Goal: Transaction & Acquisition: Purchase product/service

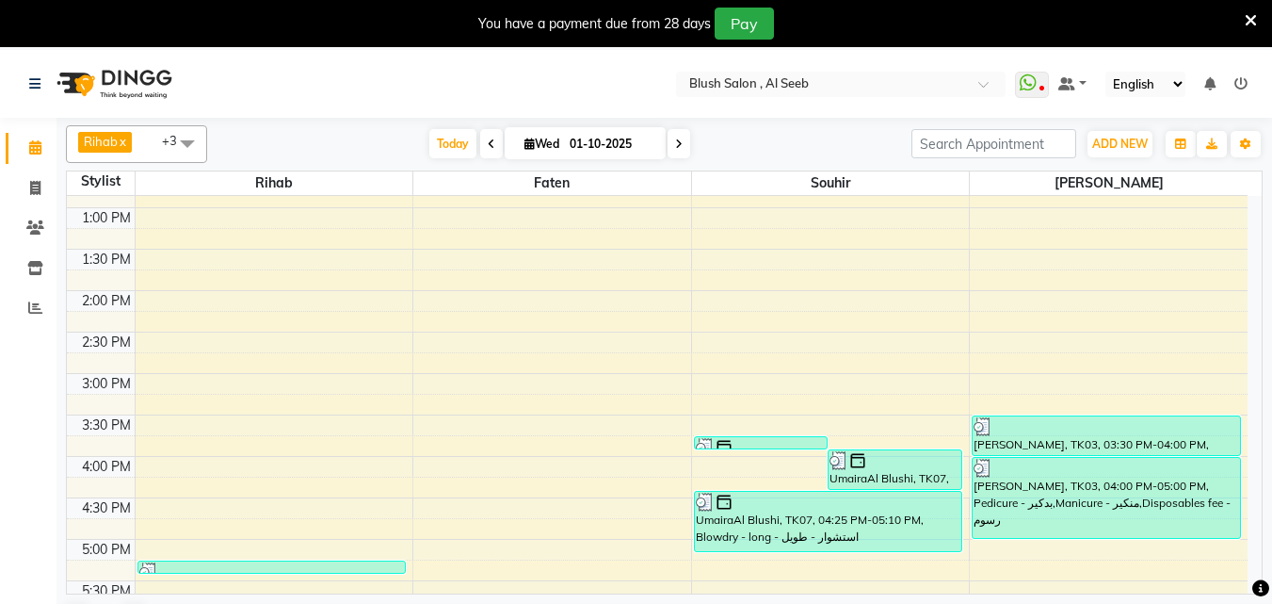
scroll to position [1063, 0]
click at [442, 151] on span "Today" at bounding box center [452, 143] width 47 height 29
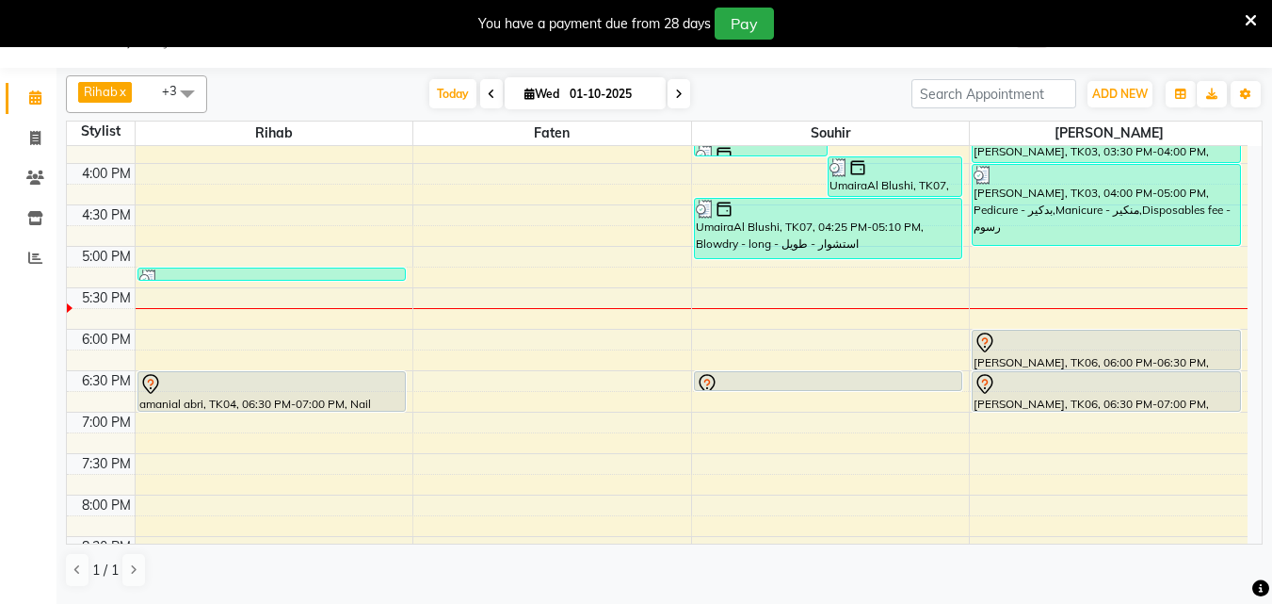
scroll to position [1214, 0]
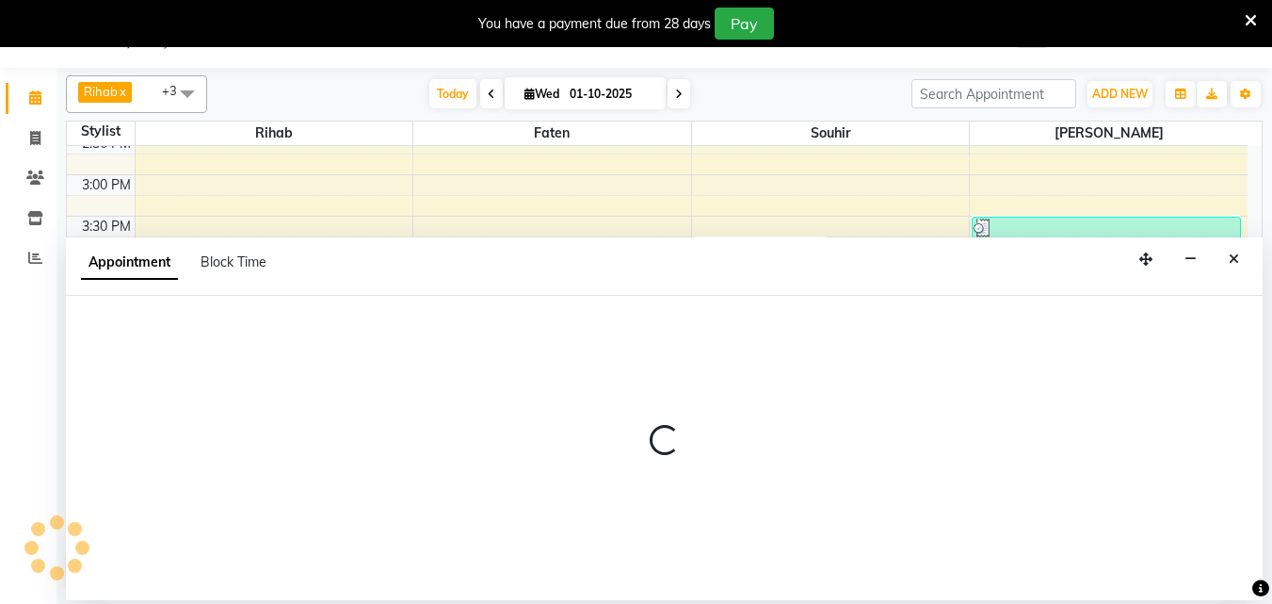
select select "38038"
select select "tentative"
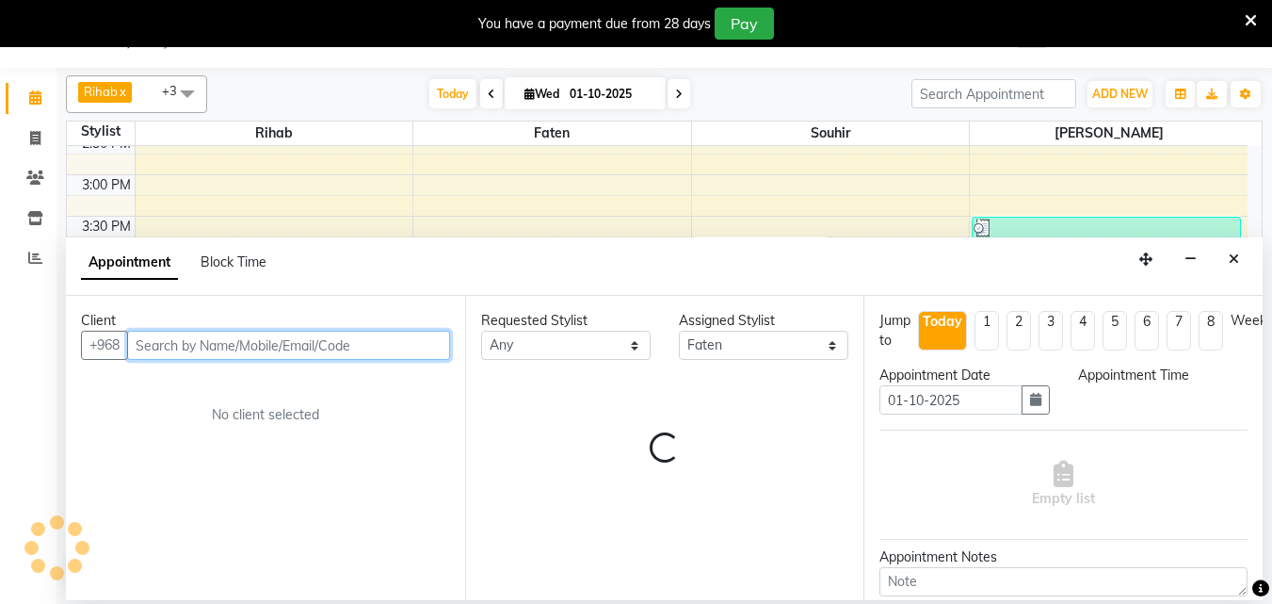
select select "1020"
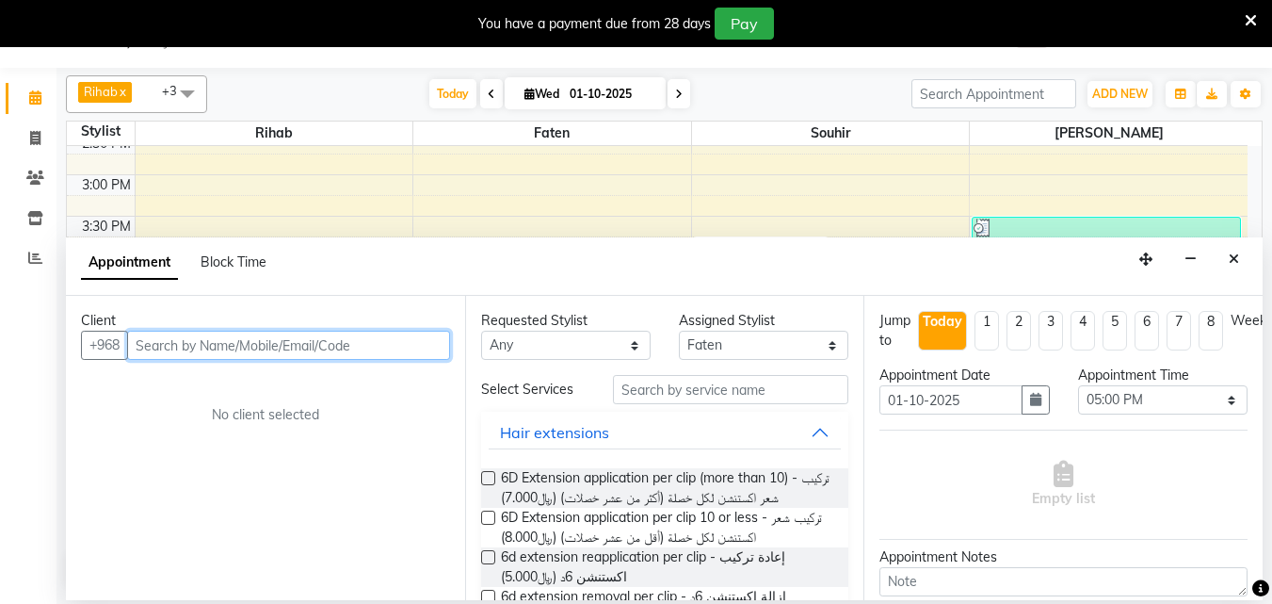
click at [144, 353] on input "text" at bounding box center [288, 345] width 323 height 29
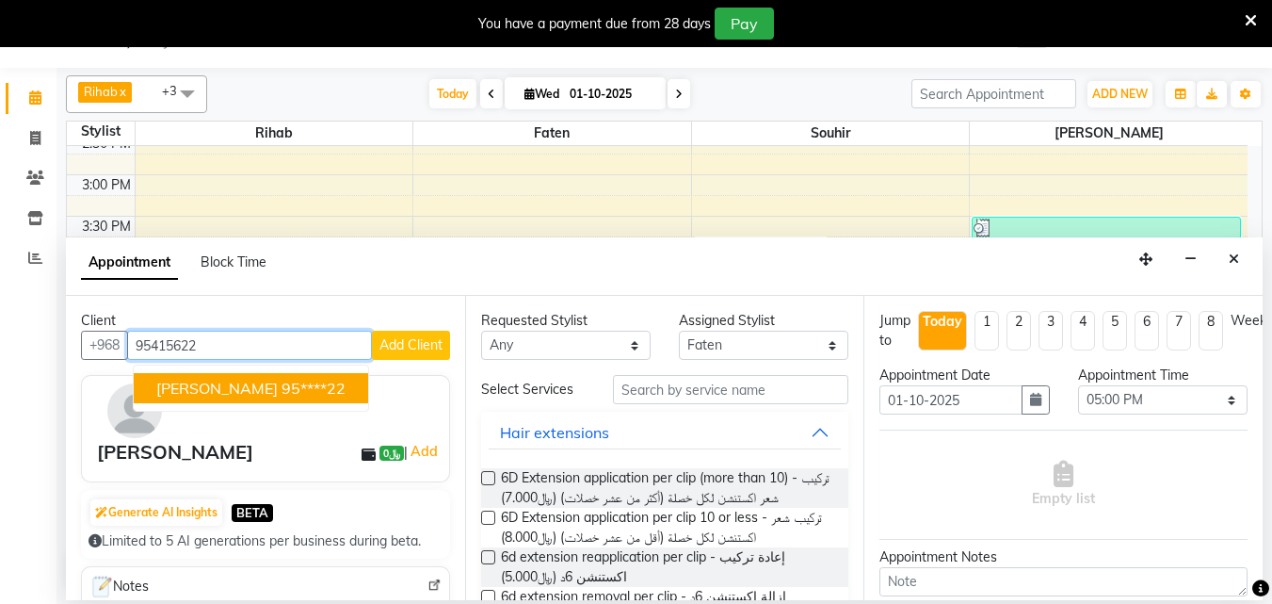
click at [214, 397] on span "[PERSON_NAME]" at bounding box center [216, 388] width 121 height 19
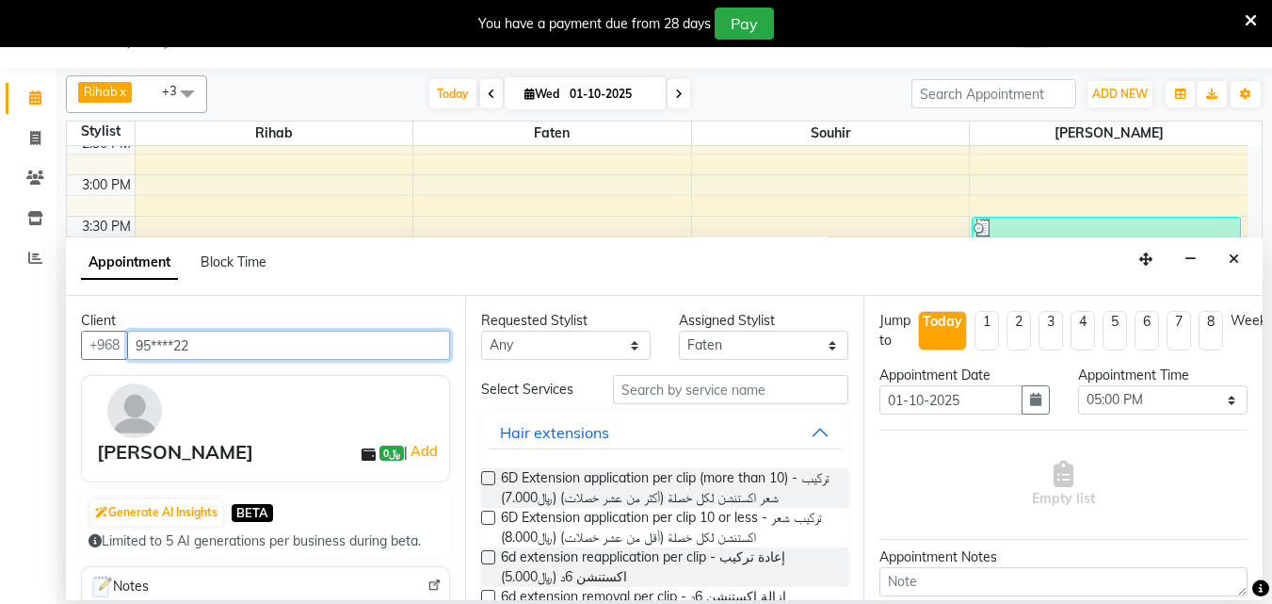
type input "95****22"
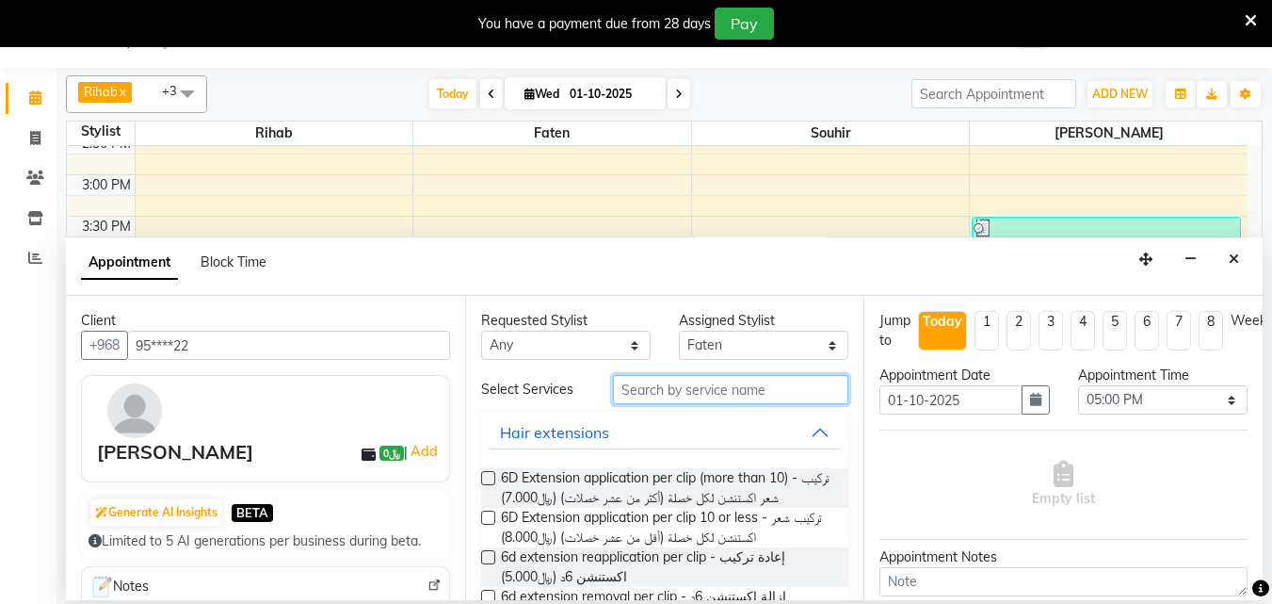
click at [618, 397] on input "text" at bounding box center [730, 389] width 235 height 29
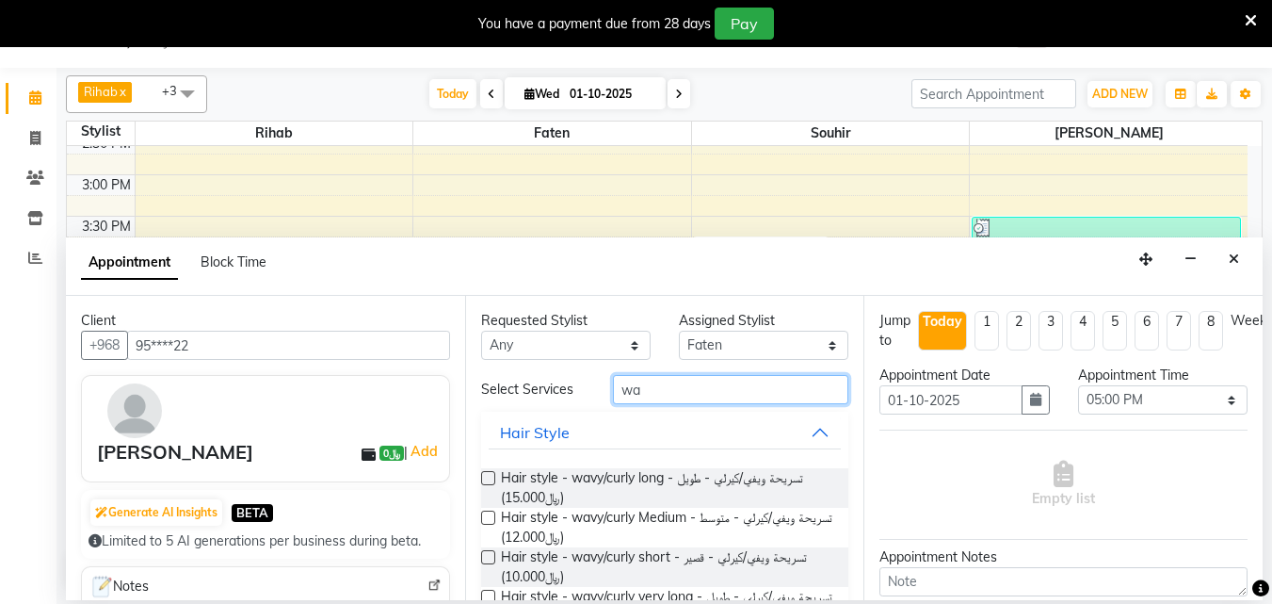
type input "w"
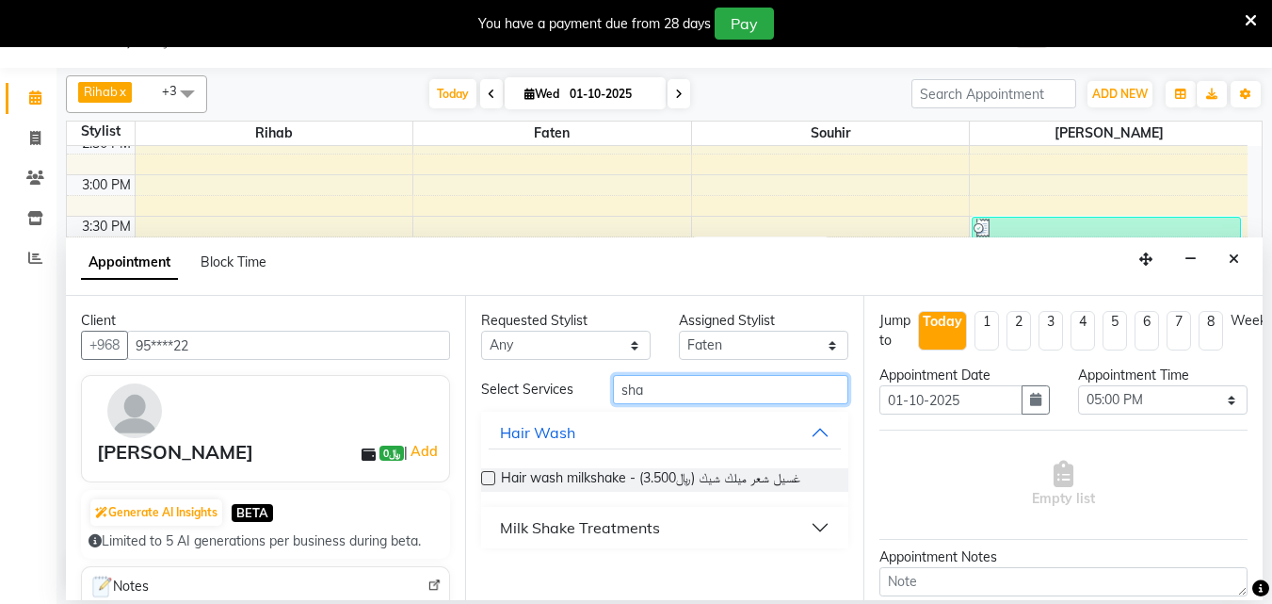
scroll to position [0, 0]
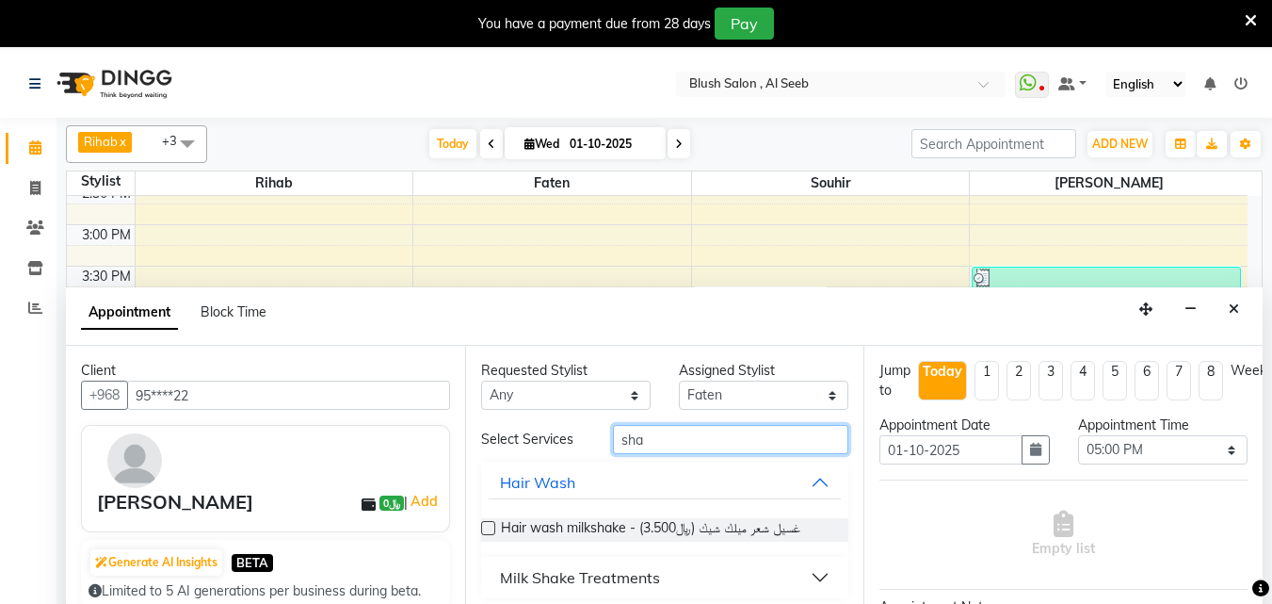
click at [646, 451] on input "sha" at bounding box center [730, 439] width 235 height 29
type input "s"
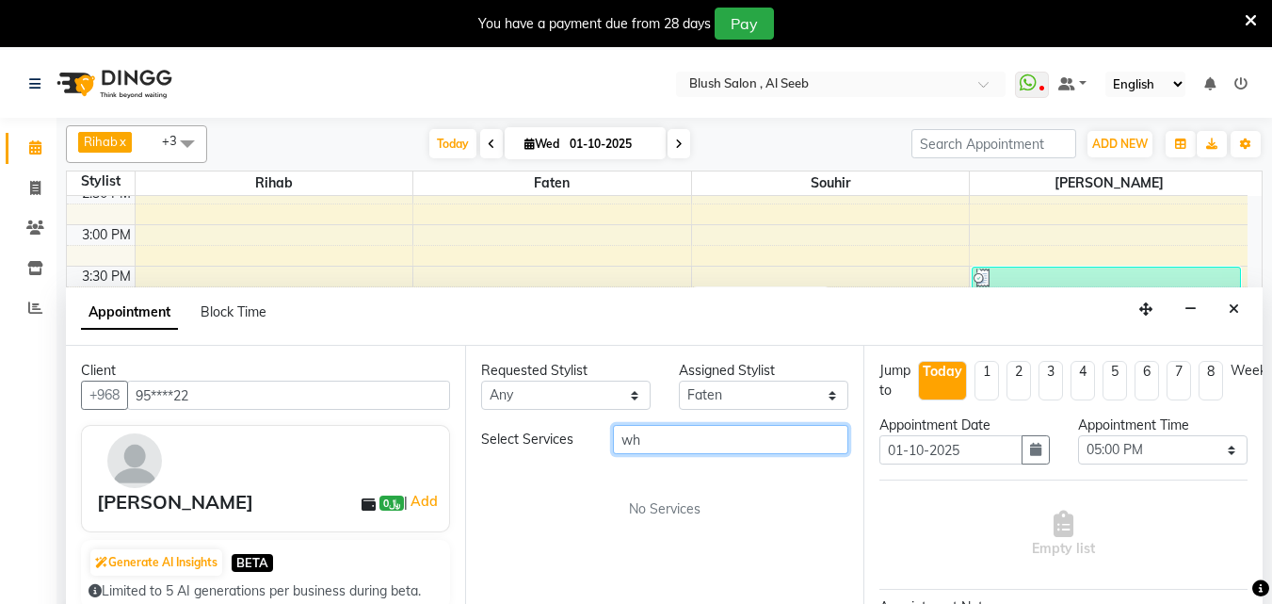
type input "w"
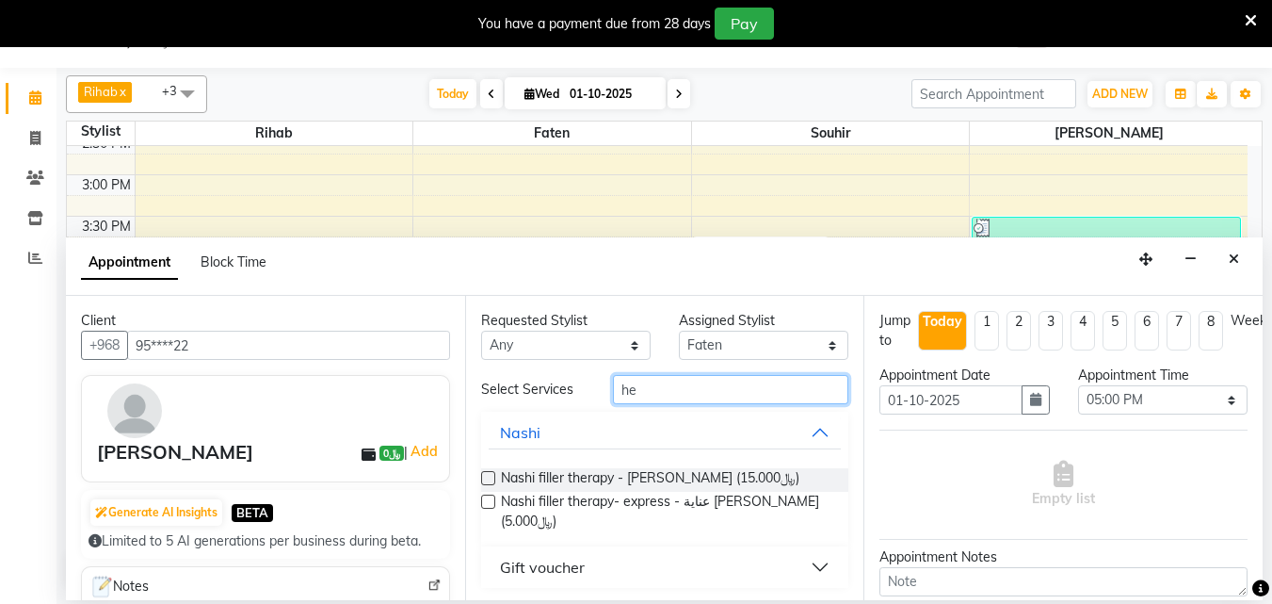
type input "h"
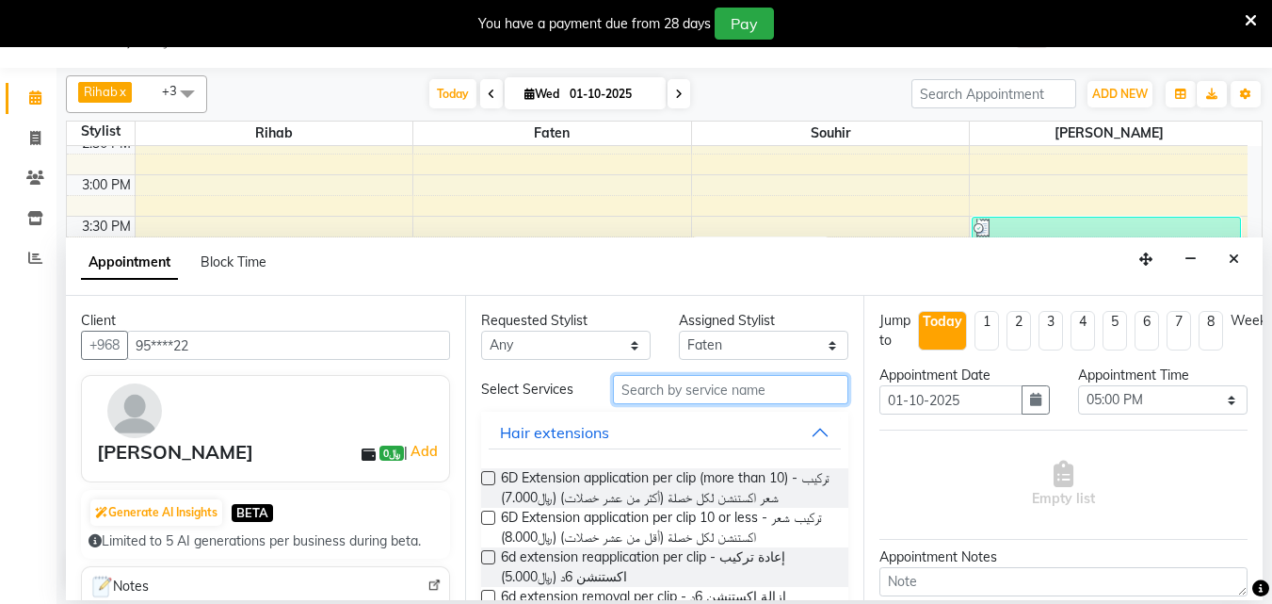
click at [692, 404] on input "text" at bounding box center [730, 389] width 235 height 29
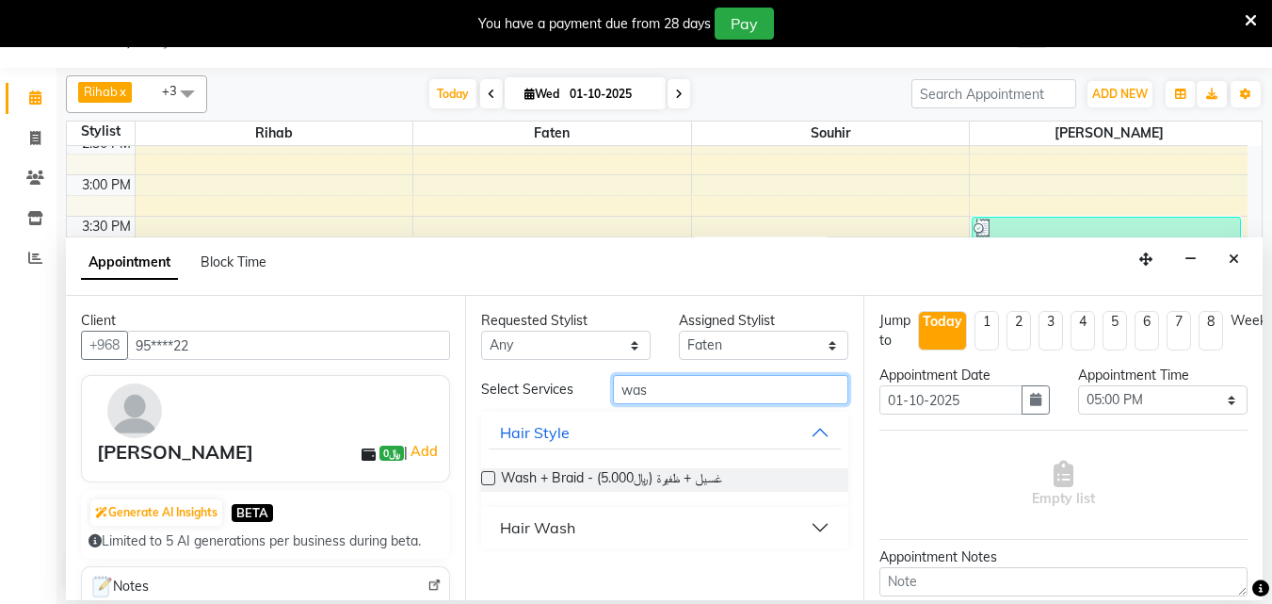
type input "was"
click at [489, 485] on label at bounding box center [488, 478] width 14 height 14
click at [489, 486] on input "checkbox" at bounding box center [487, 480] width 12 height 12
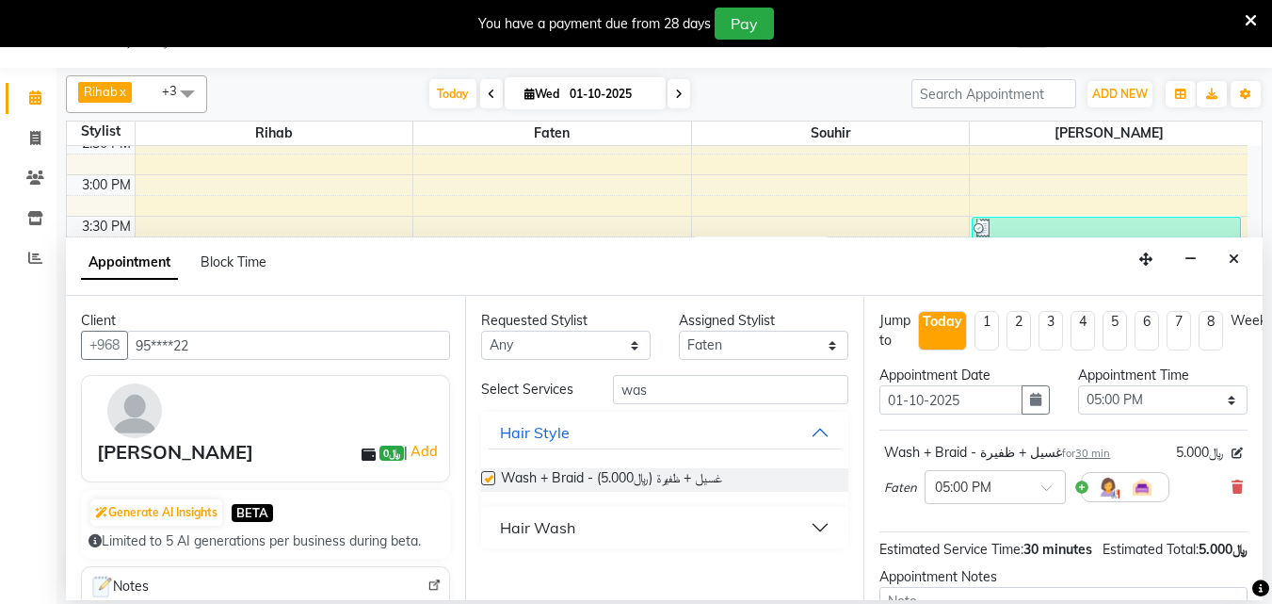
checkbox input "false"
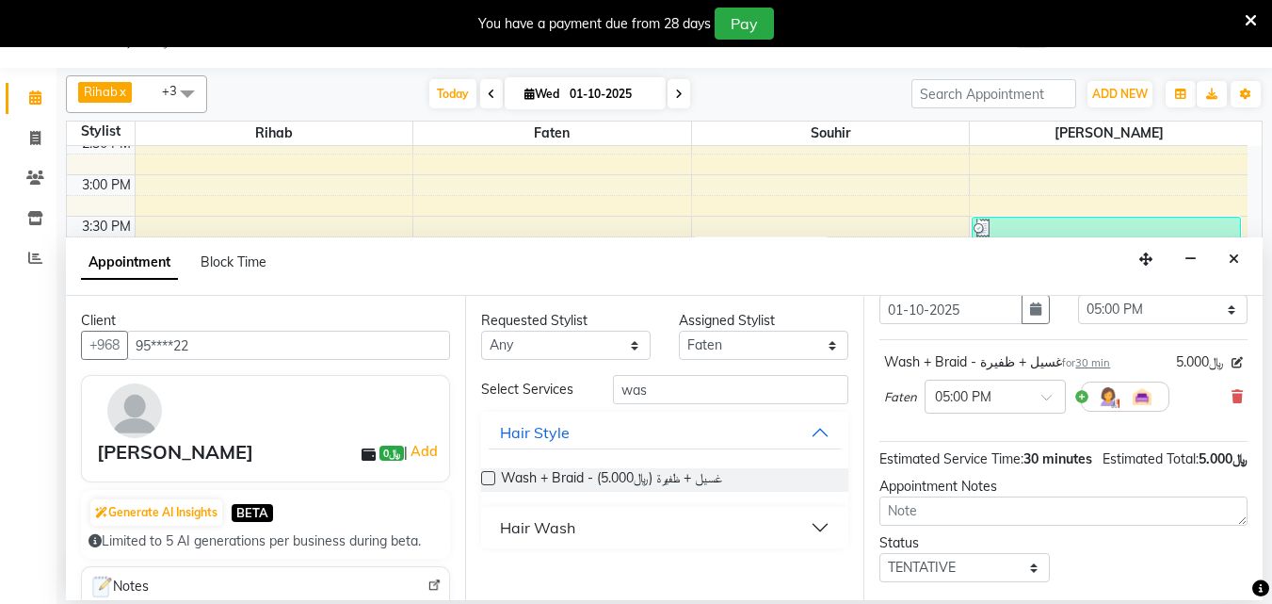
scroll to position [245, 0]
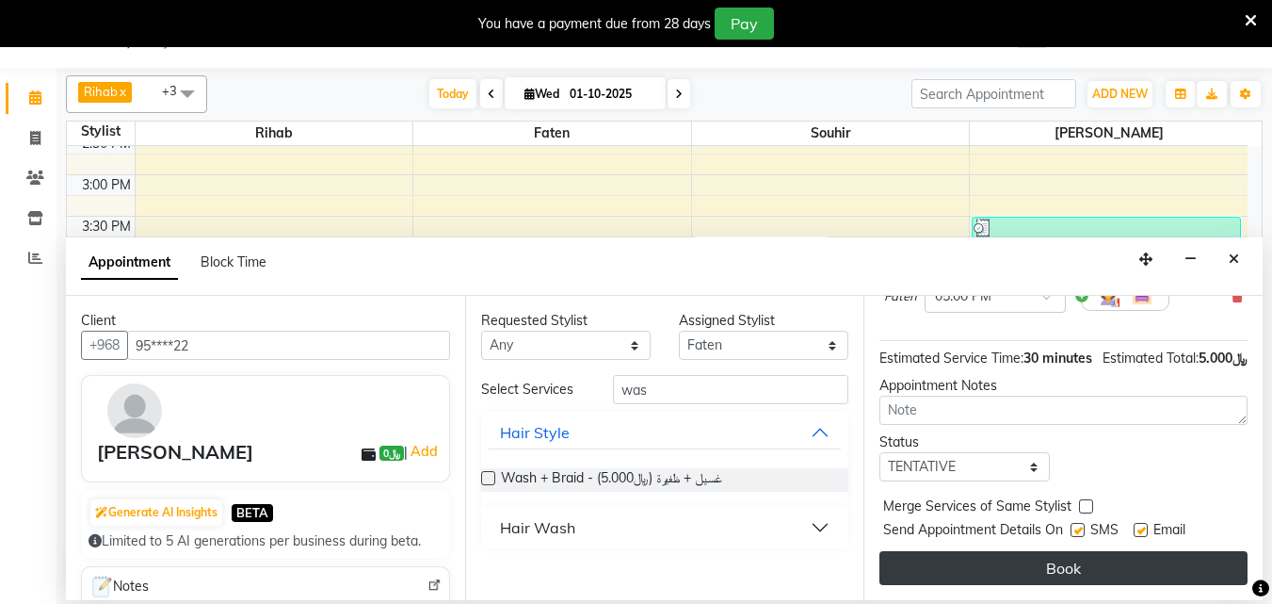
click at [1076, 558] on button "Book" at bounding box center [1064, 568] width 368 height 34
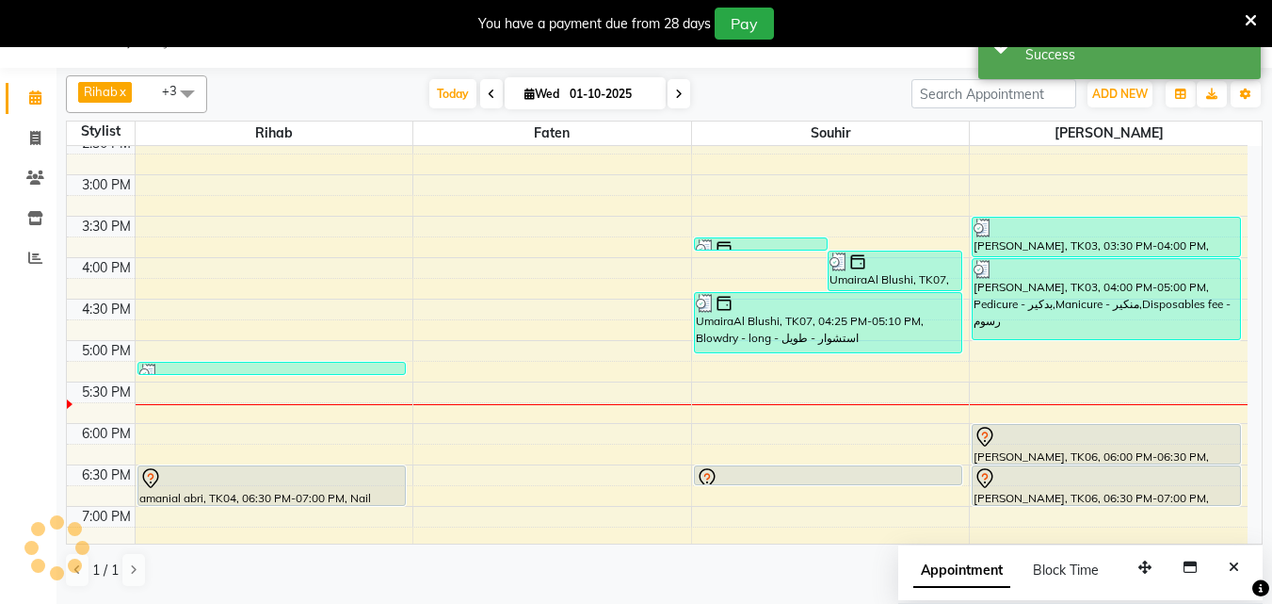
scroll to position [0, 0]
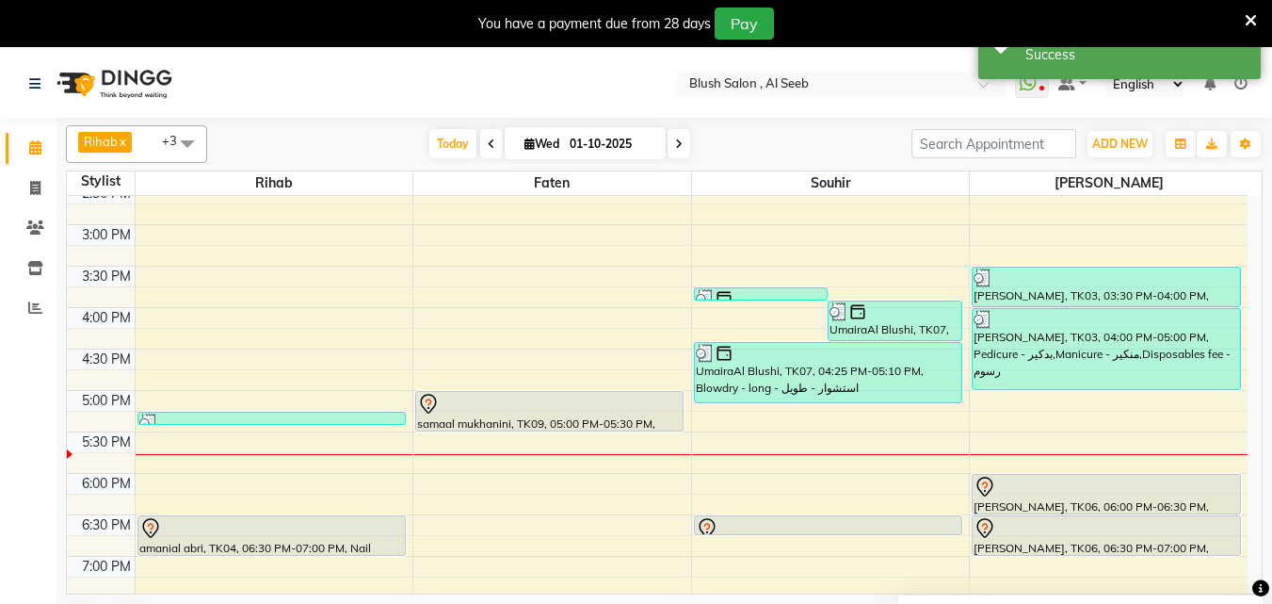
click at [524, 411] on div at bounding box center [549, 404] width 265 height 23
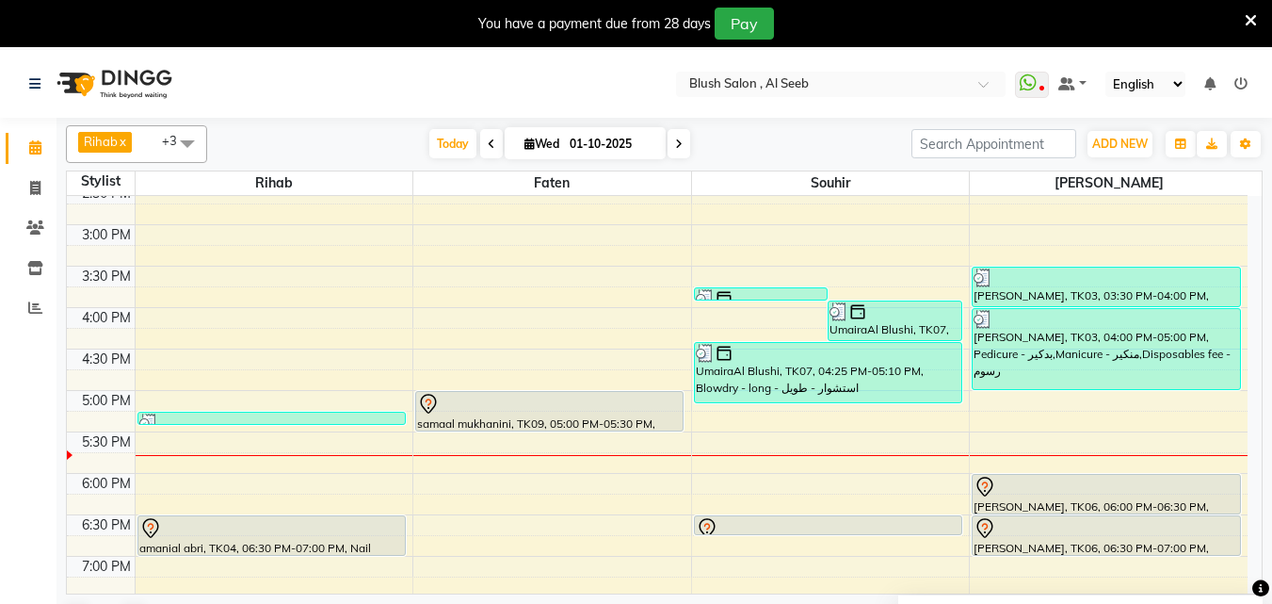
click at [539, 403] on div at bounding box center [549, 404] width 265 height 23
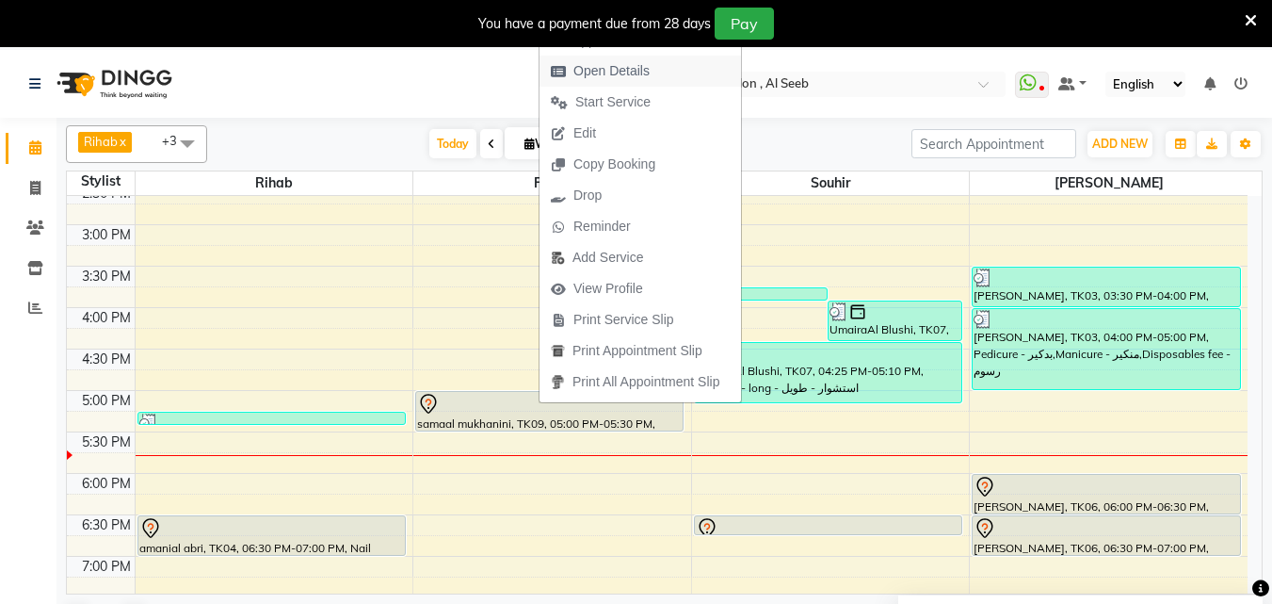
click at [615, 74] on span "Open Details" at bounding box center [612, 71] width 76 height 20
select select "7"
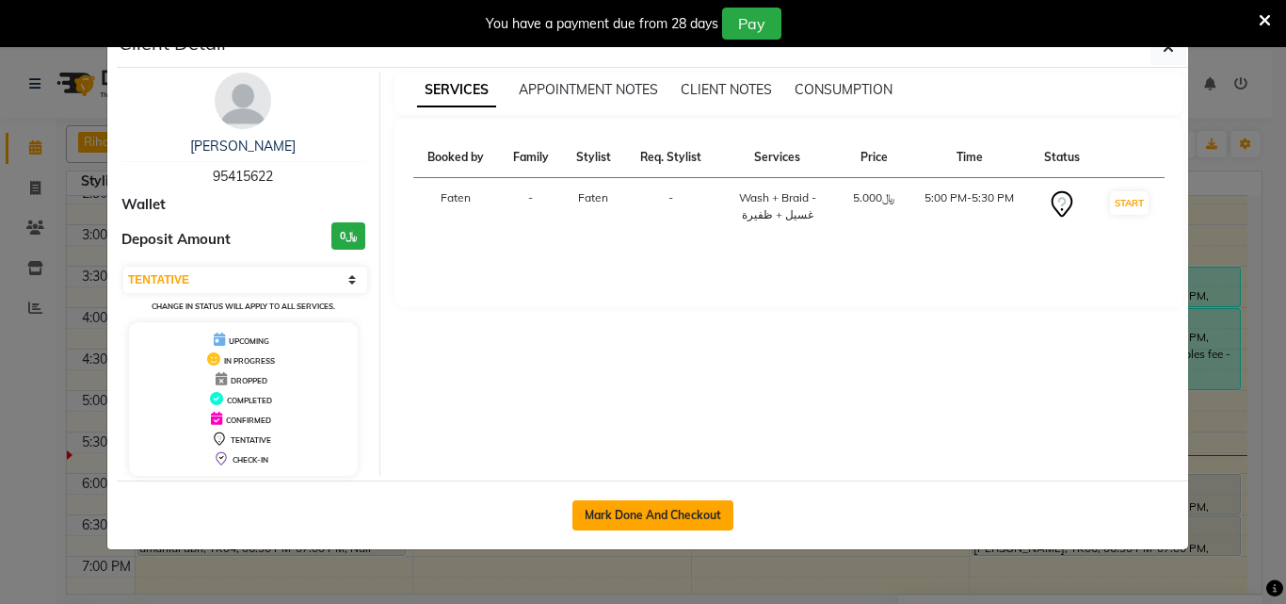
click at [641, 529] on button "Mark Done And Checkout" at bounding box center [653, 515] width 161 height 30
select select "service"
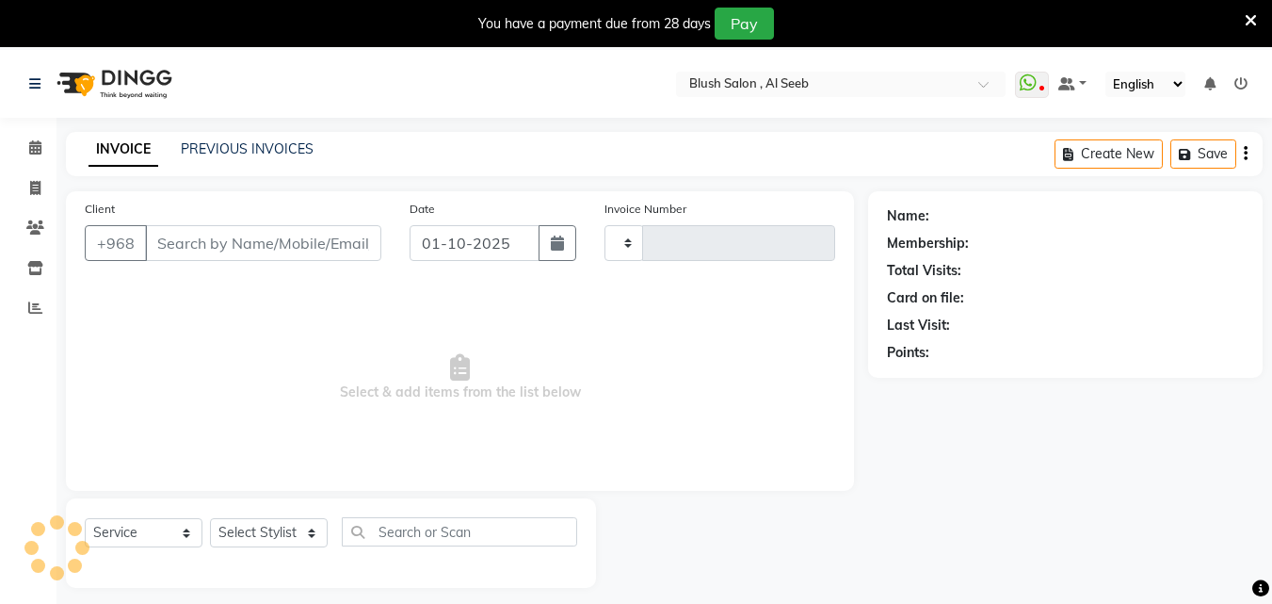
type input "0966"
select select "5589"
type input "95****22"
select select "38038"
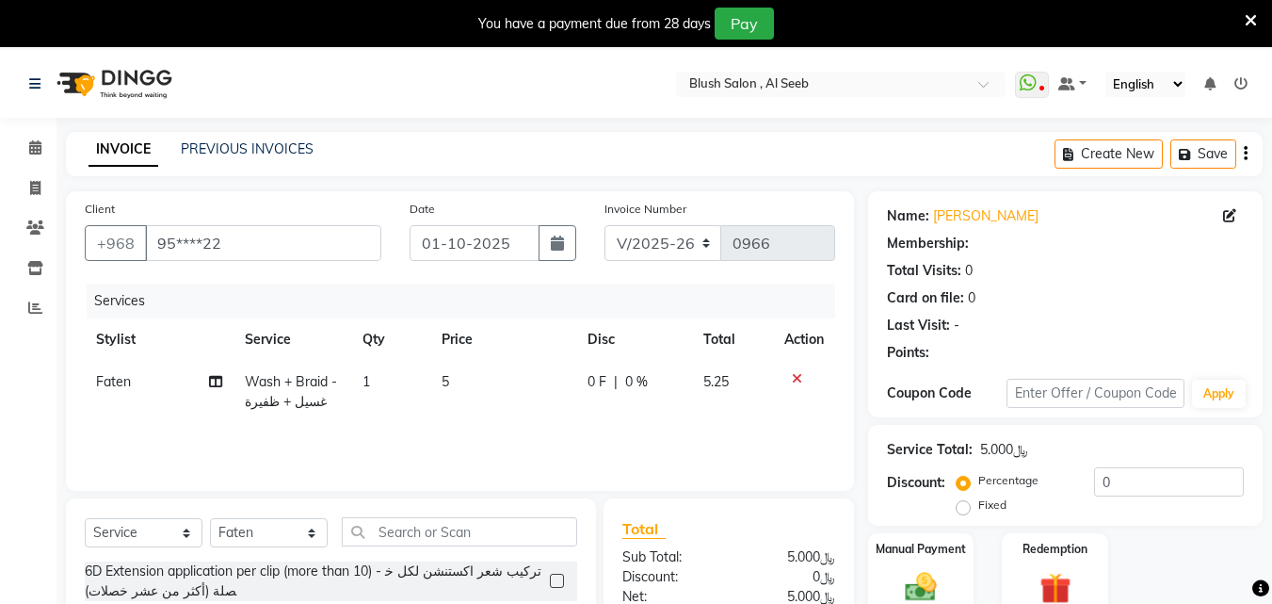
scroll to position [217, 0]
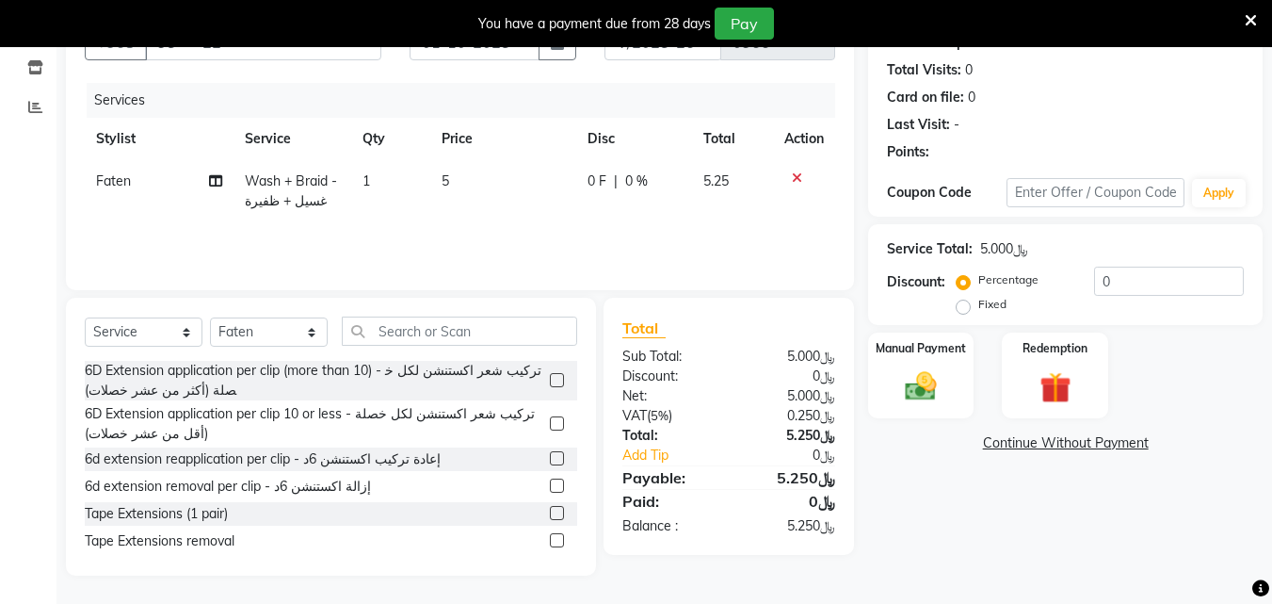
select select "1: Object"
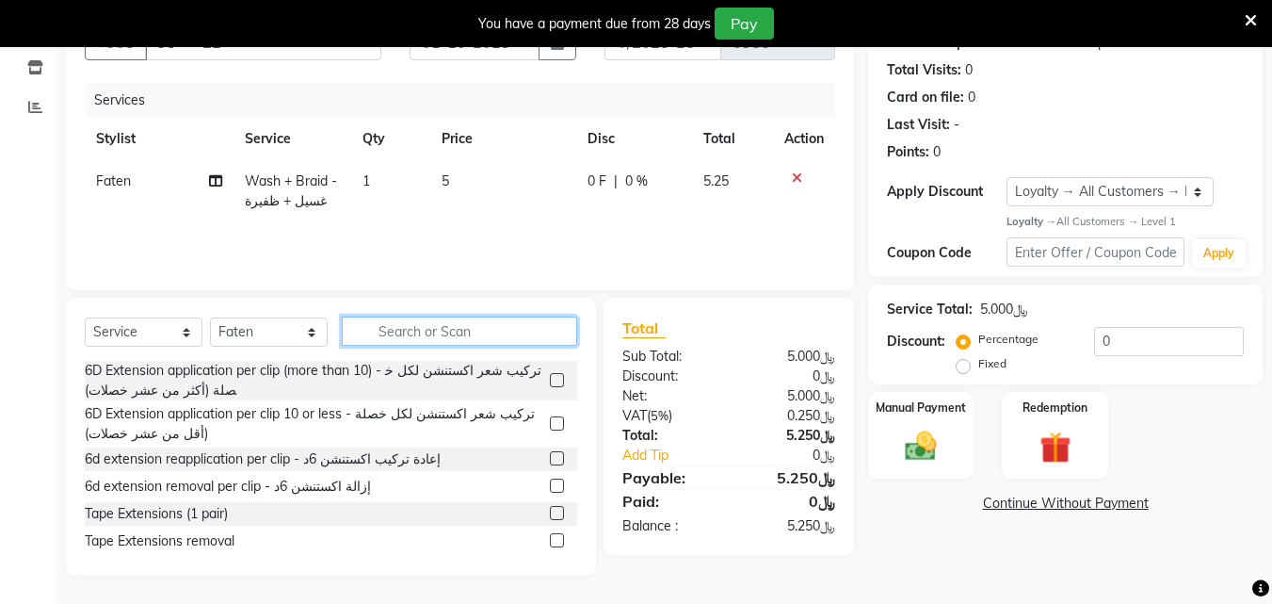
click at [381, 323] on input "text" at bounding box center [459, 330] width 235 height 29
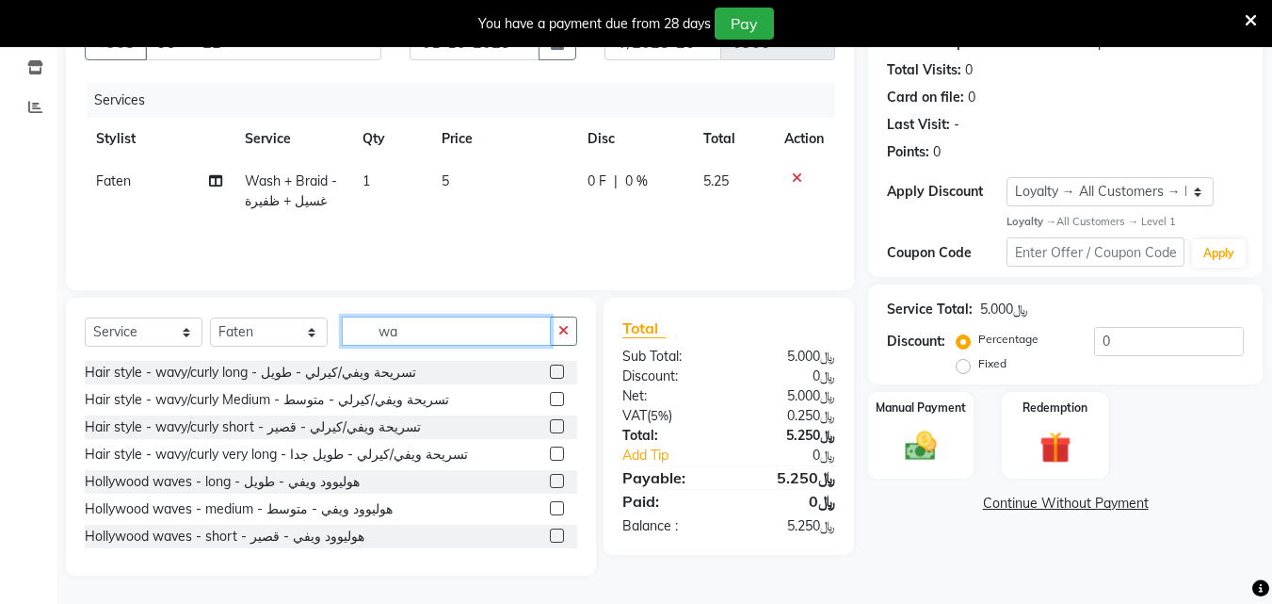
type input "wa"
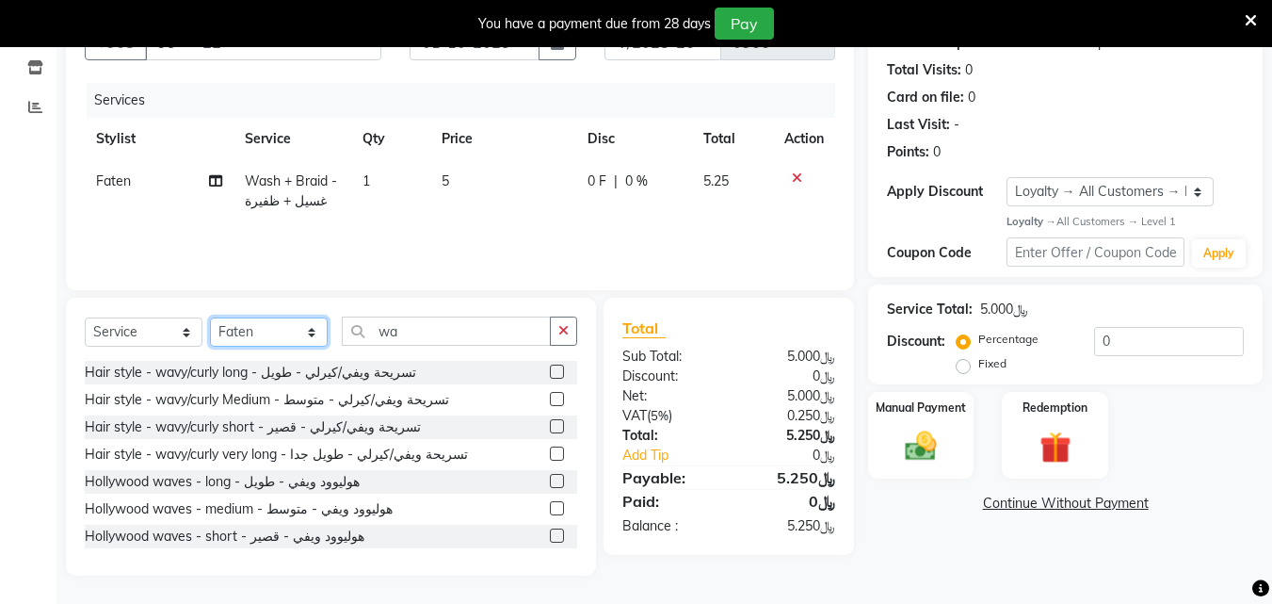
click at [312, 333] on select "Select Stylist Arwa [PERSON_NAME]" at bounding box center [269, 331] width 118 height 29
select select "38037"
click at [211, 317] on select "Select Stylist Arwa [PERSON_NAME]" at bounding box center [269, 331] width 118 height 29
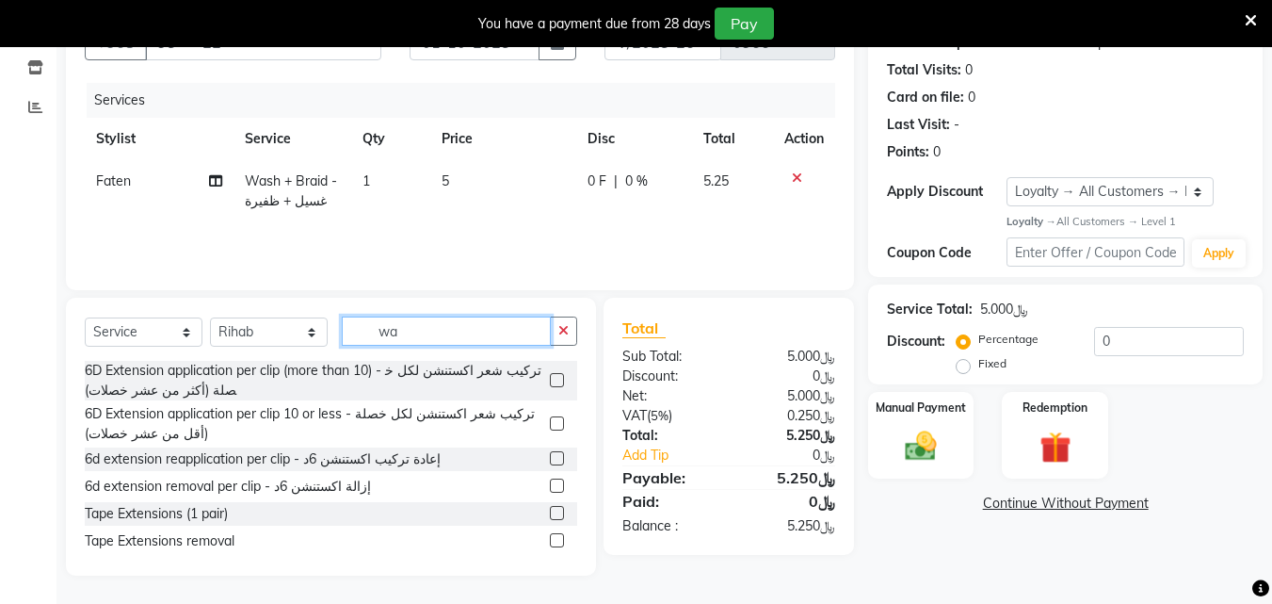
click at [488, 335] on input "wa" at bounding box center [446, 330] width 209 height 29
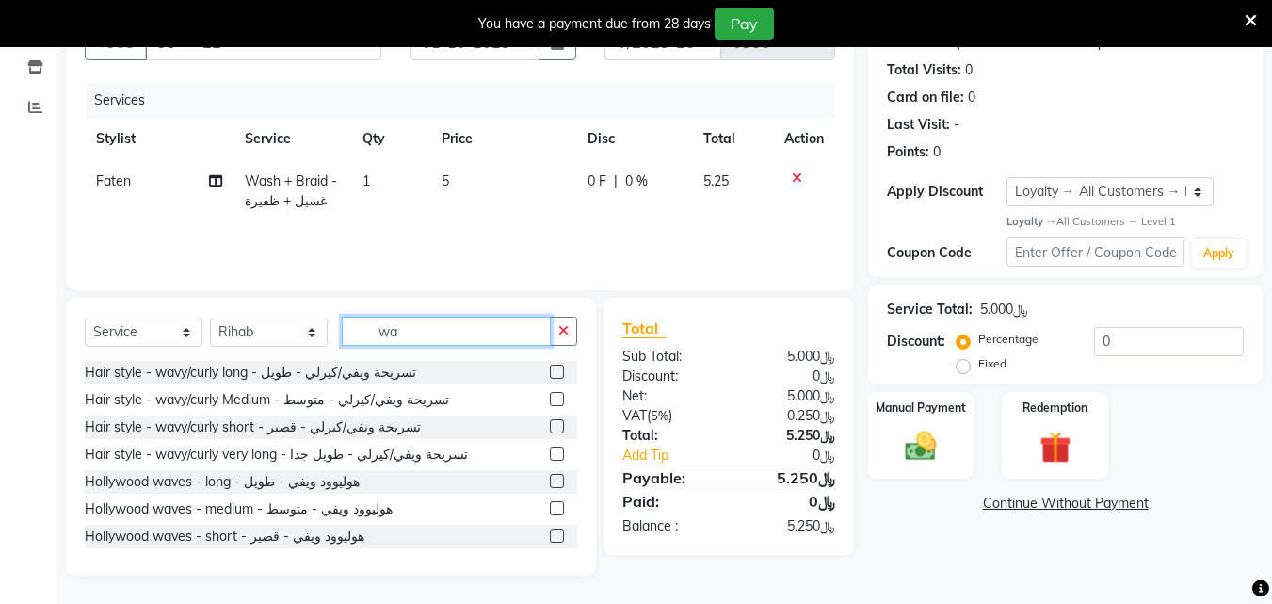
type input "w"
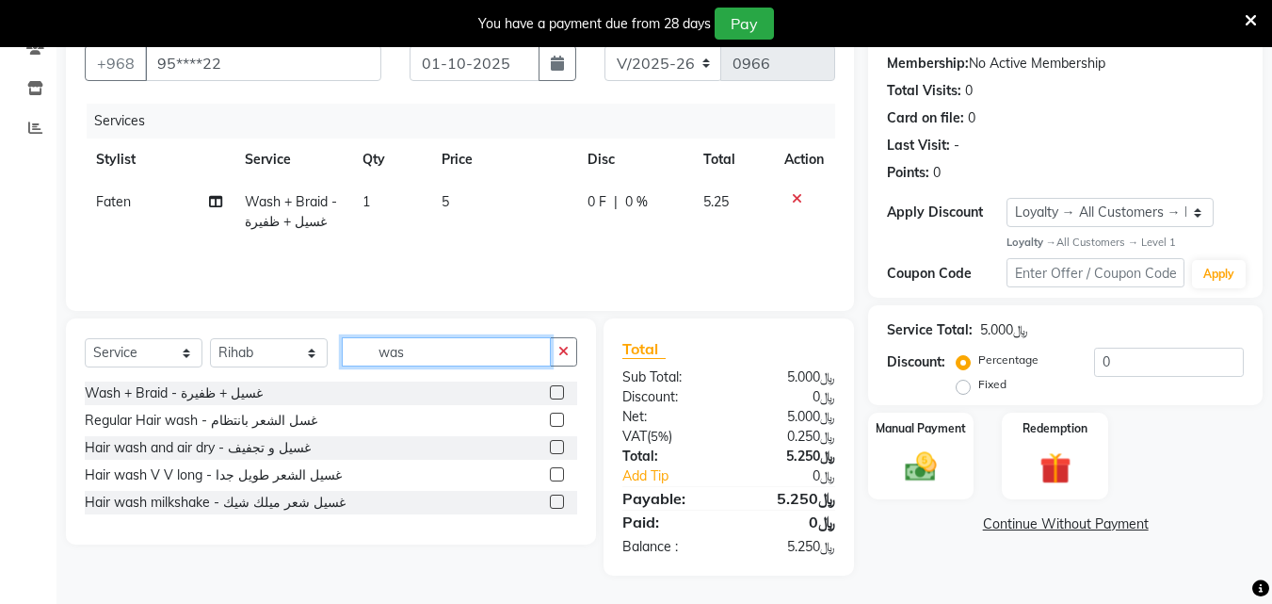
scroll to position [198, 0]
type input "was"
click at [558, 443] on label at bounding box center [557, 447] width 14 height 14
click at [558, 443] on input "checkbox" at bounding box center [556, 448] width 12 height 12
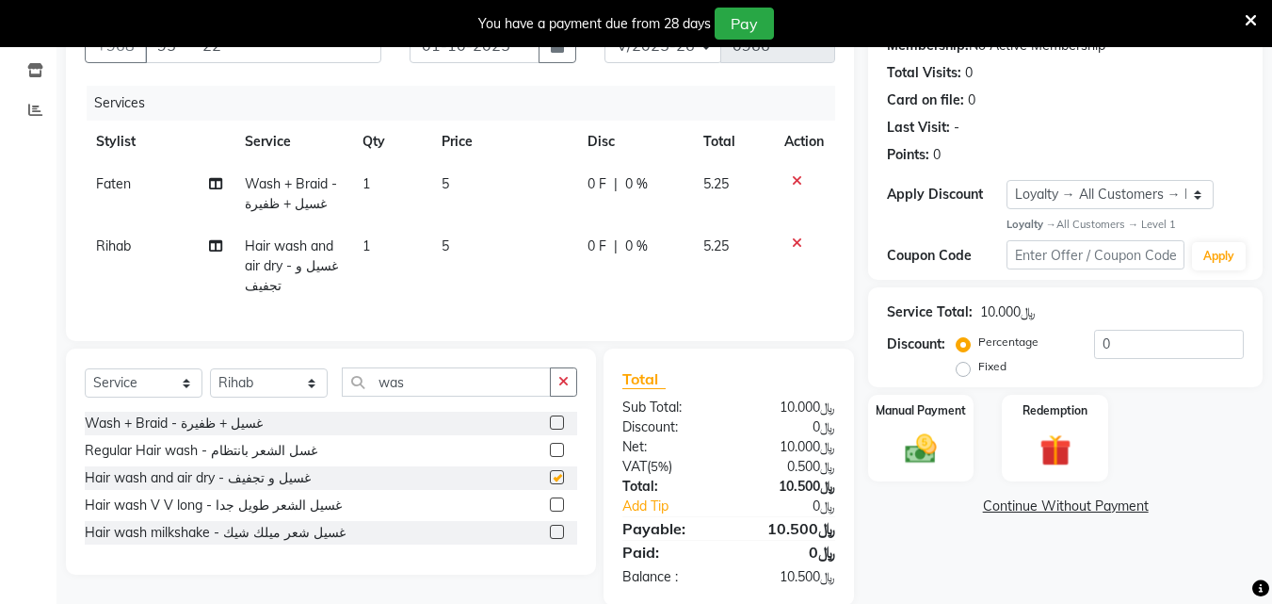
checkbox input "false"
click at [792, 187] on icon at bounding box center [797, 180] width 10 height 13
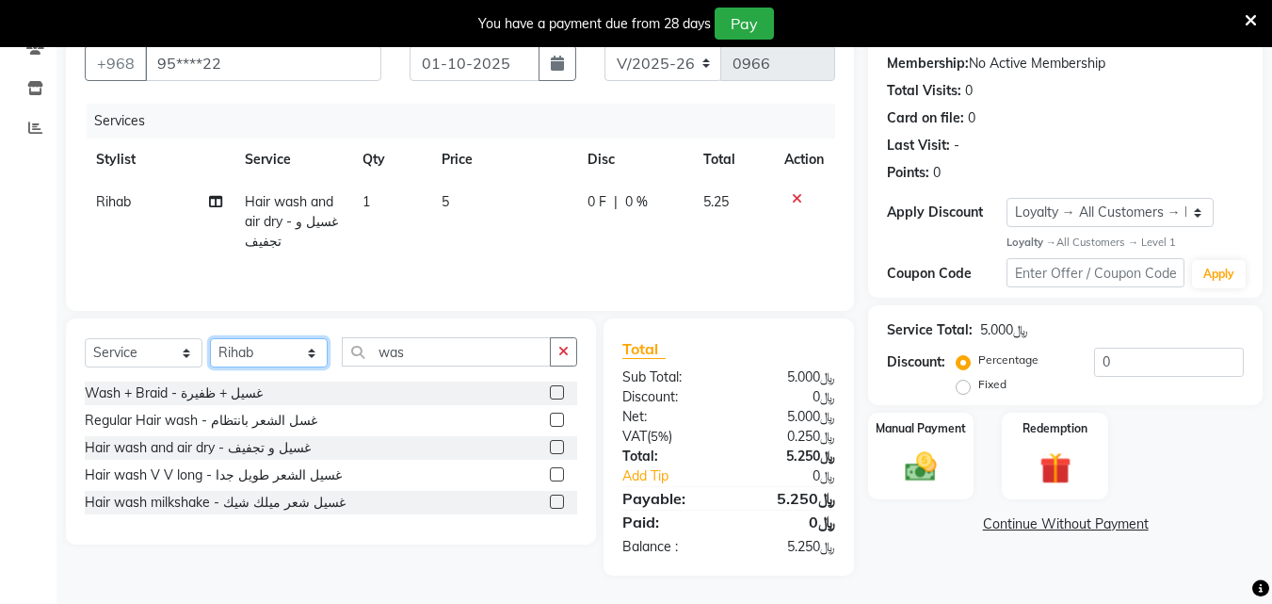
click at [301, 353] on select "Select Stylist Arwa [PERSON_NAME]" at bounding box center [269, 352] width 118 height 29
select select "38038"
click at [211, 338] on select "Select Stylist Arwa [PERSON_NAME]" at bounding box center [269, 352] width 118 height 29
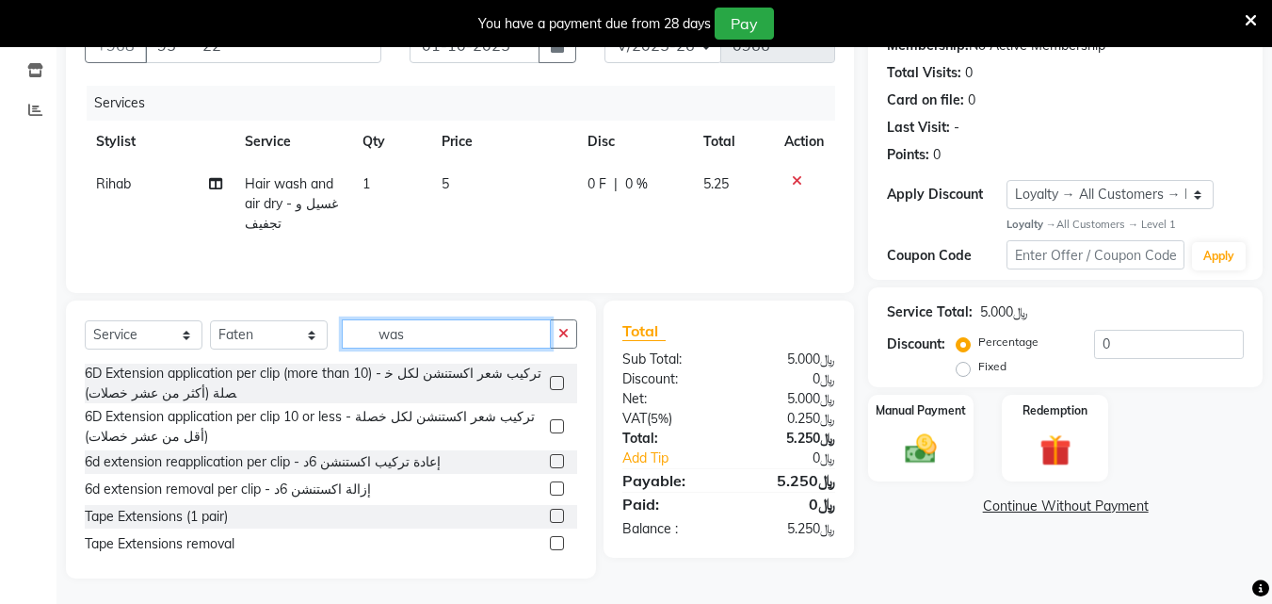
click at [434, 343] on input "was" at bounding box center [446, 333] width 209 height 29
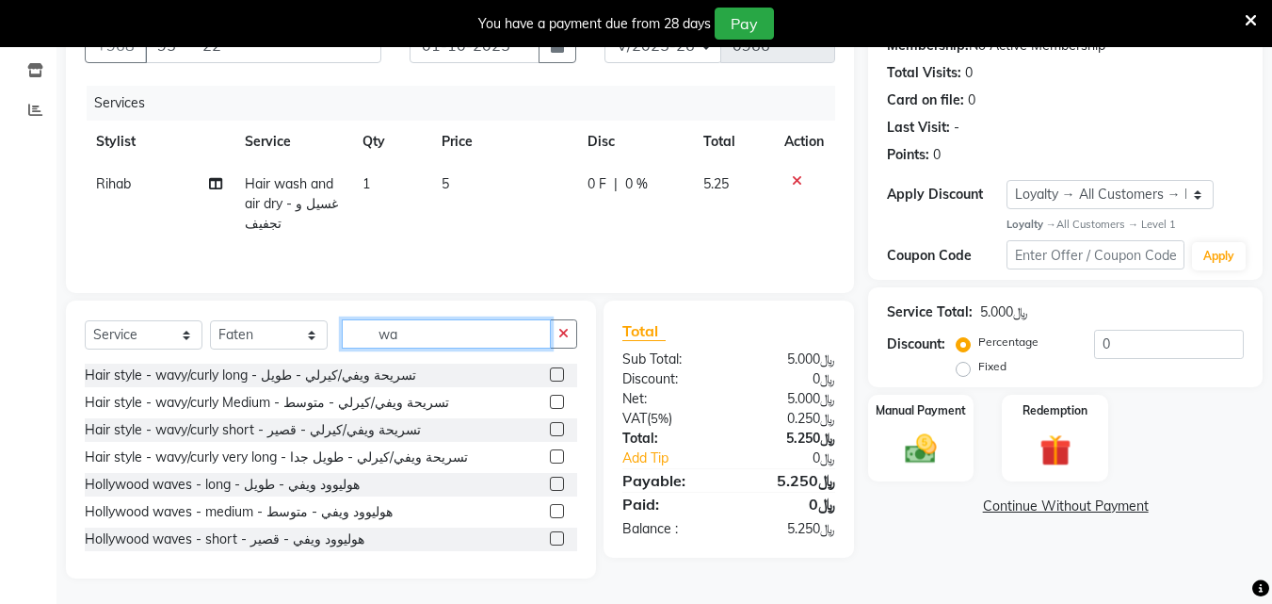
type input "was"
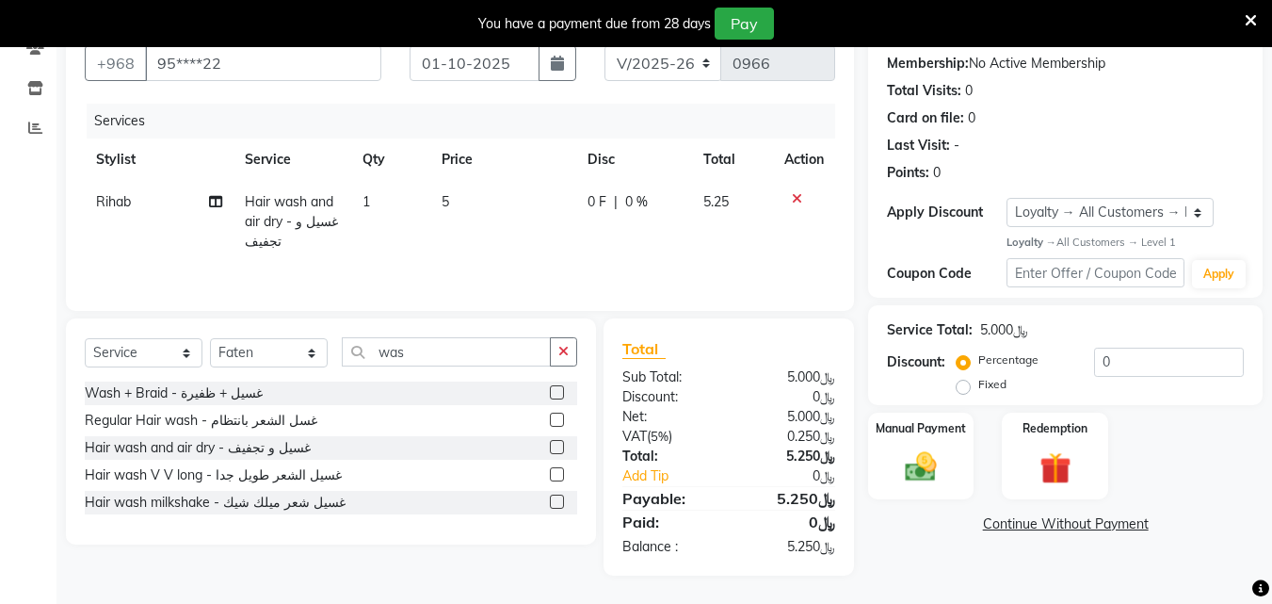
click at [557, 419] on label at bounding box center [557, 420] width 14 height 14
click at [557, 419] on input "checkbox" at bounding box center [556, 420] width 12 height 12
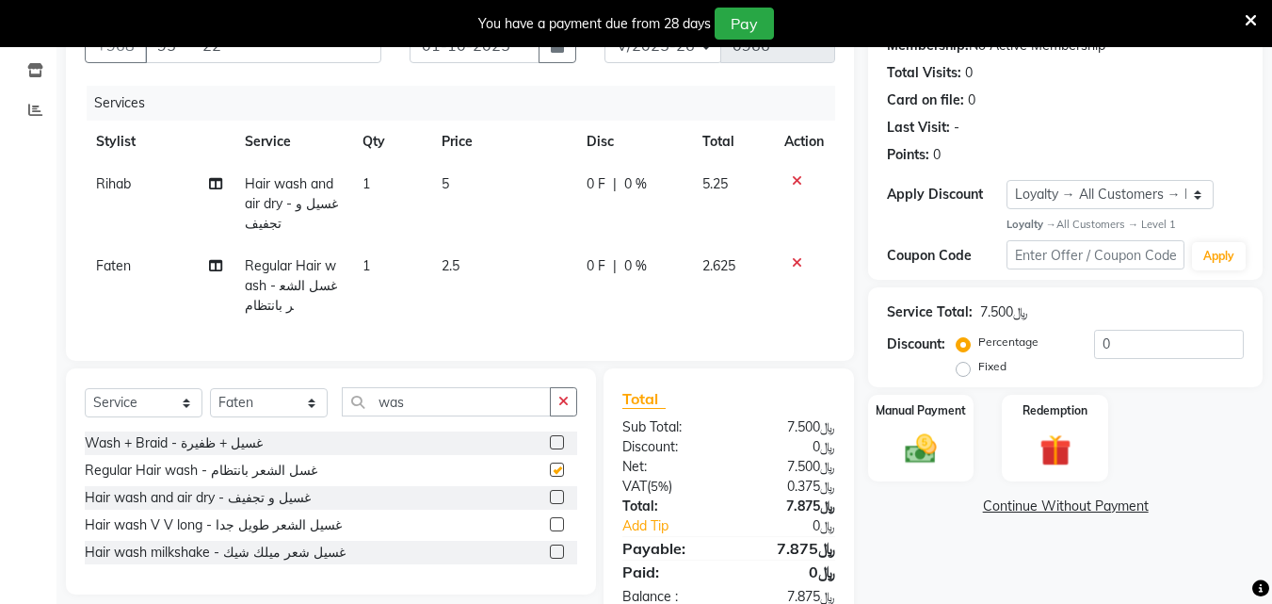
checkbox input "false"
click at [507, 416] on input "was" at bounding box center [446, 401] width 209 height 29
type input "w"
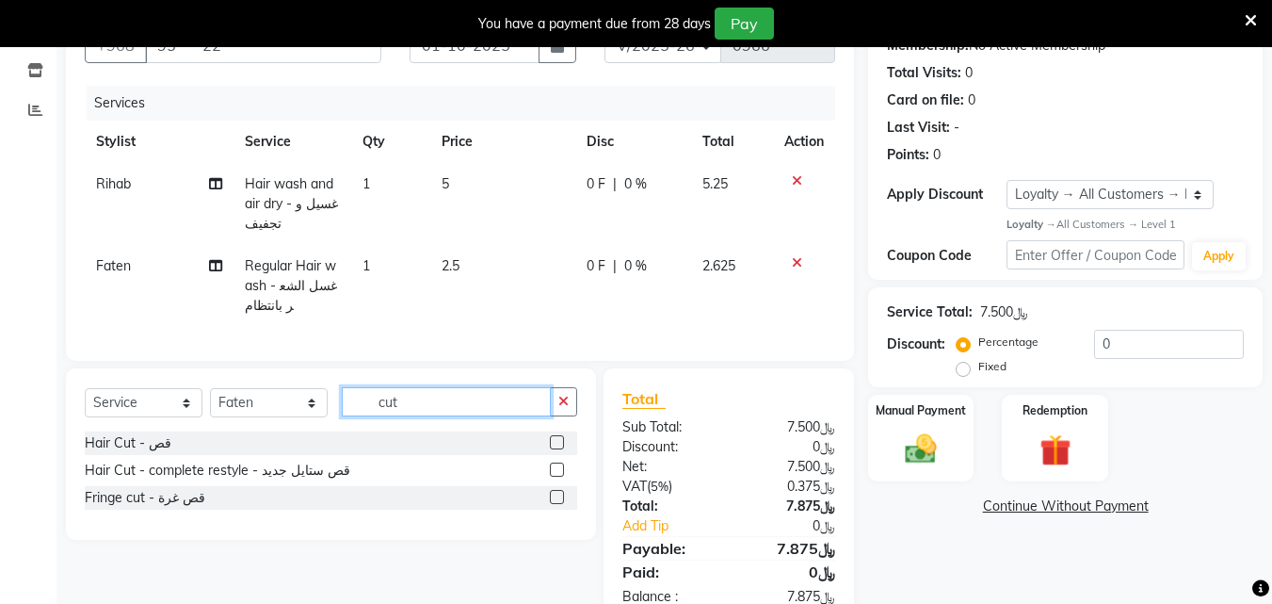
type input "cut"
click at [551, 449] on label at bounding box center [557, 442] width 14 height 14
click at [551, 449] on input "checkbox" at bounding box center [556, 443] width 12 height 12
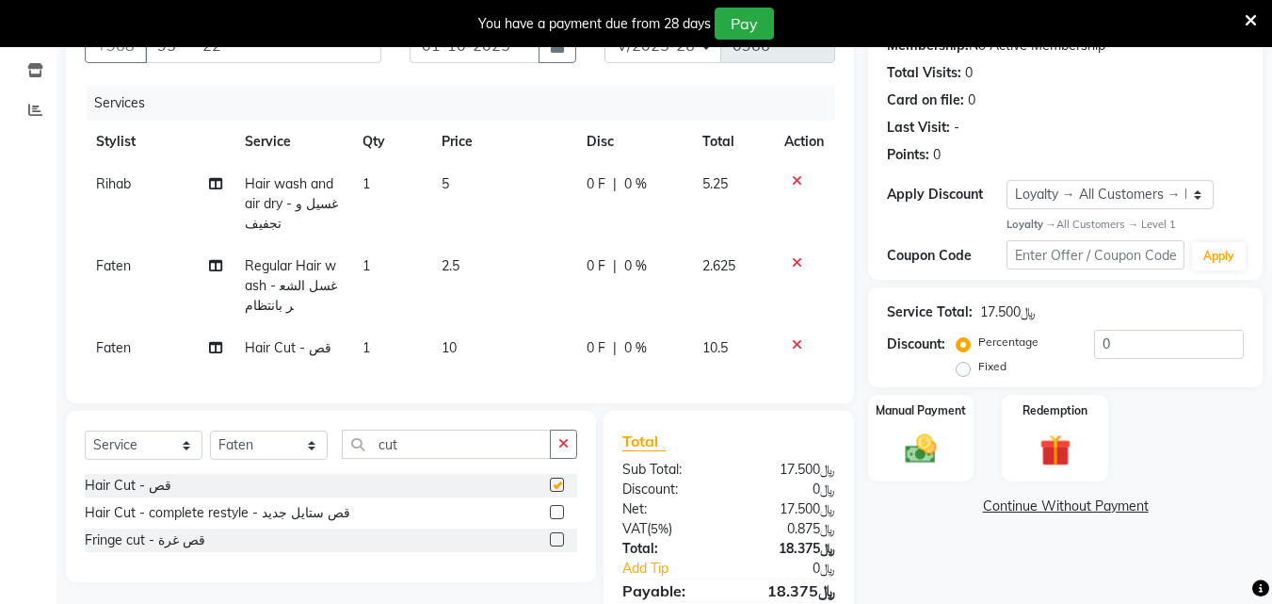
checkbox input "false"
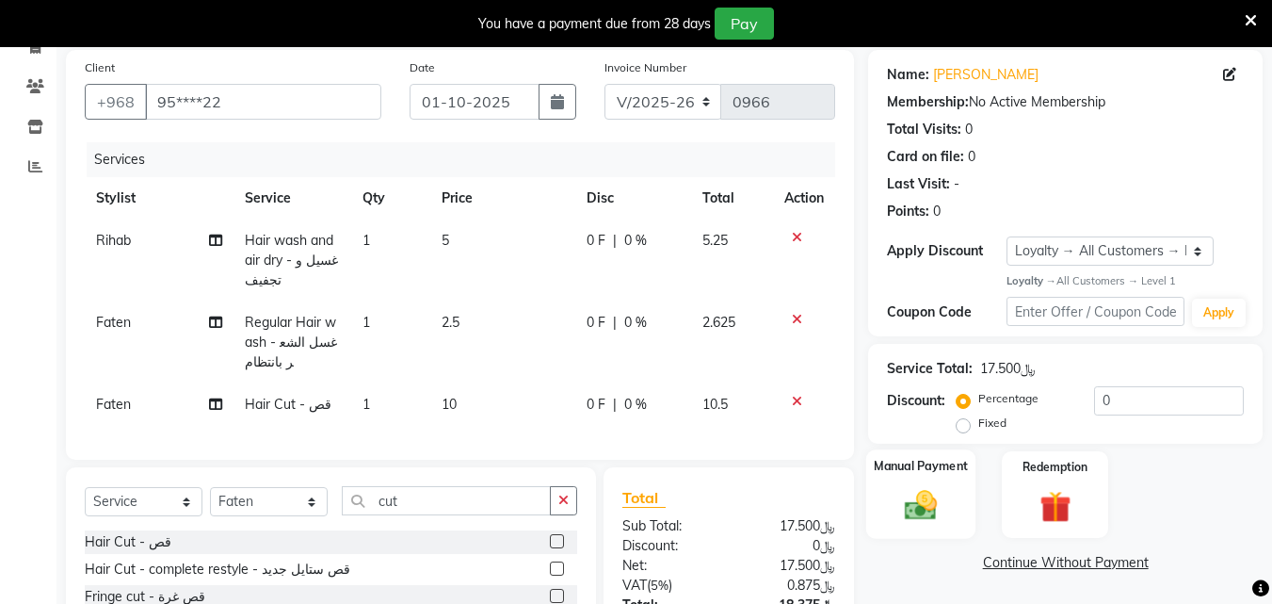
scroll to position [330, 0]
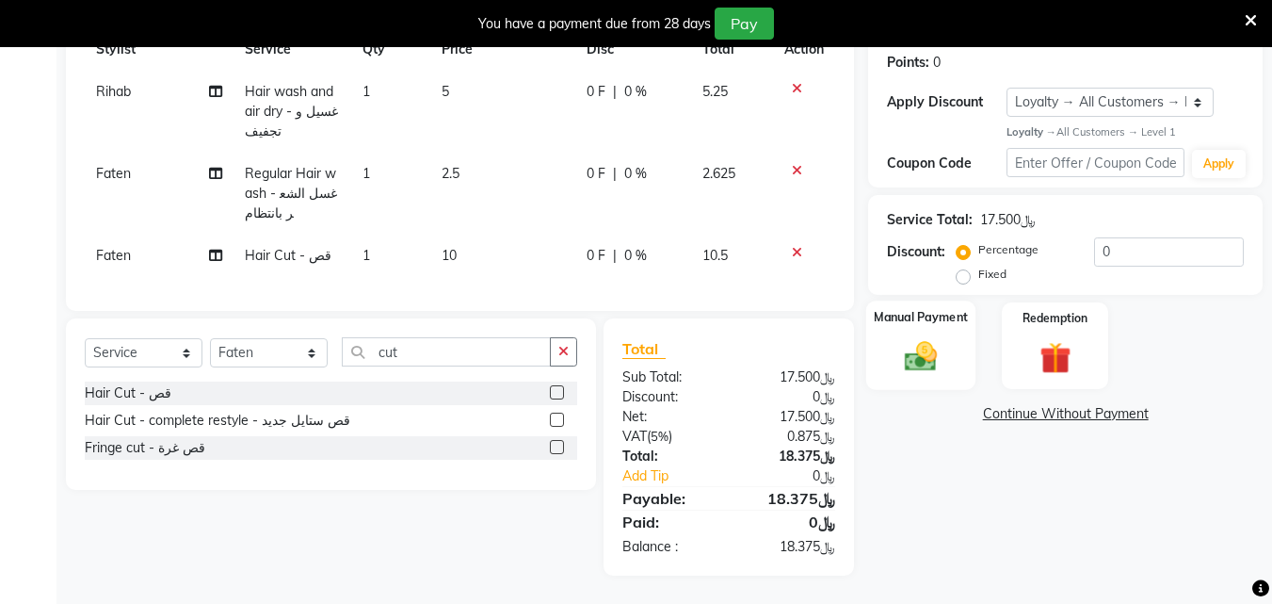
click at [946, 338] on img at bounding box center [921, 357] width 53 height 38
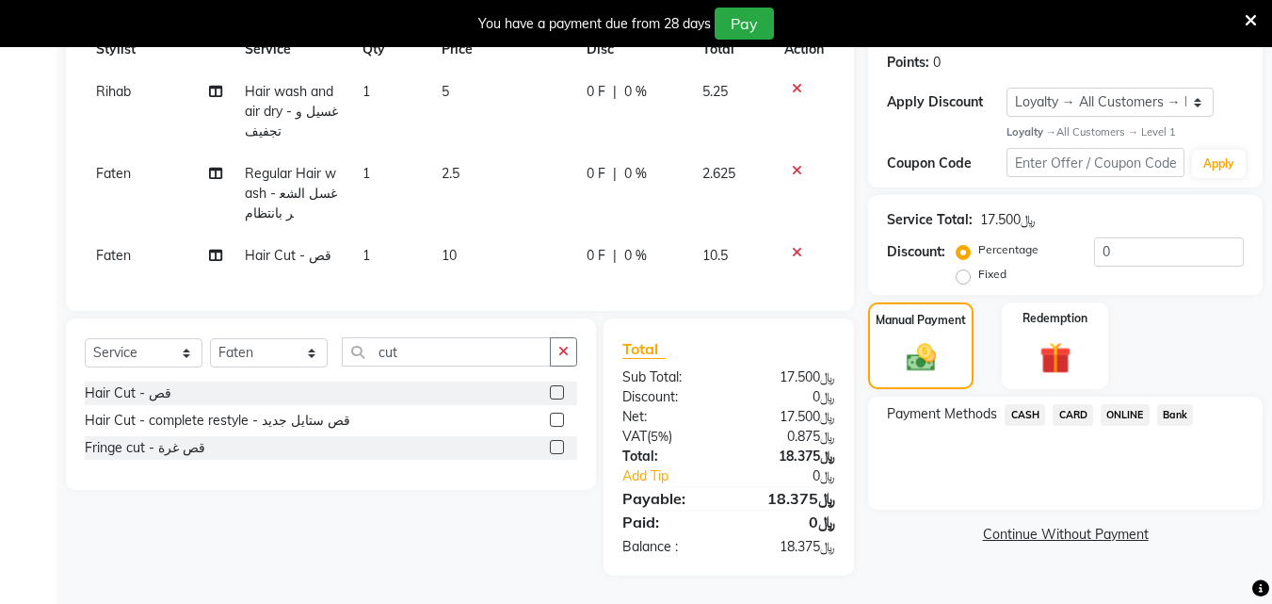
click at [1076, 404] on span "CARD" at bounding box center [1073, 415] width 40 height 22
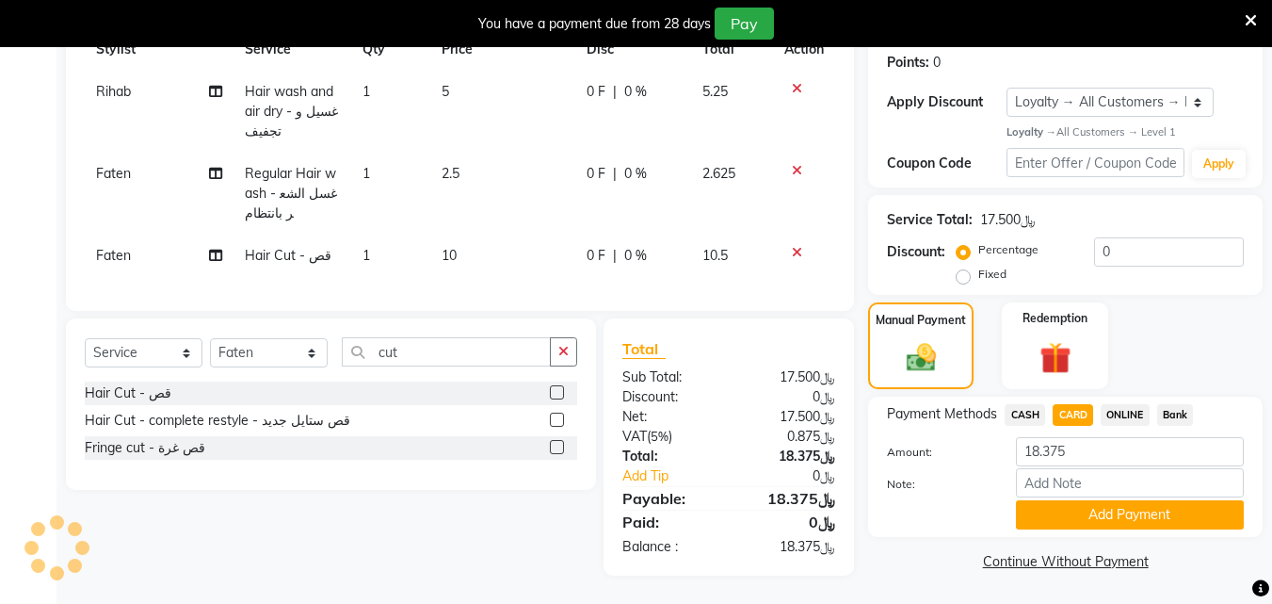
drag, startPoint x: 1117, startPoint y: 497, endPoint x: 1126, endPoint y: 495, distance: 9.6
click at [1120, 500] on button "Add Payment" at bounding box center [1130, 514] width 228 height 29
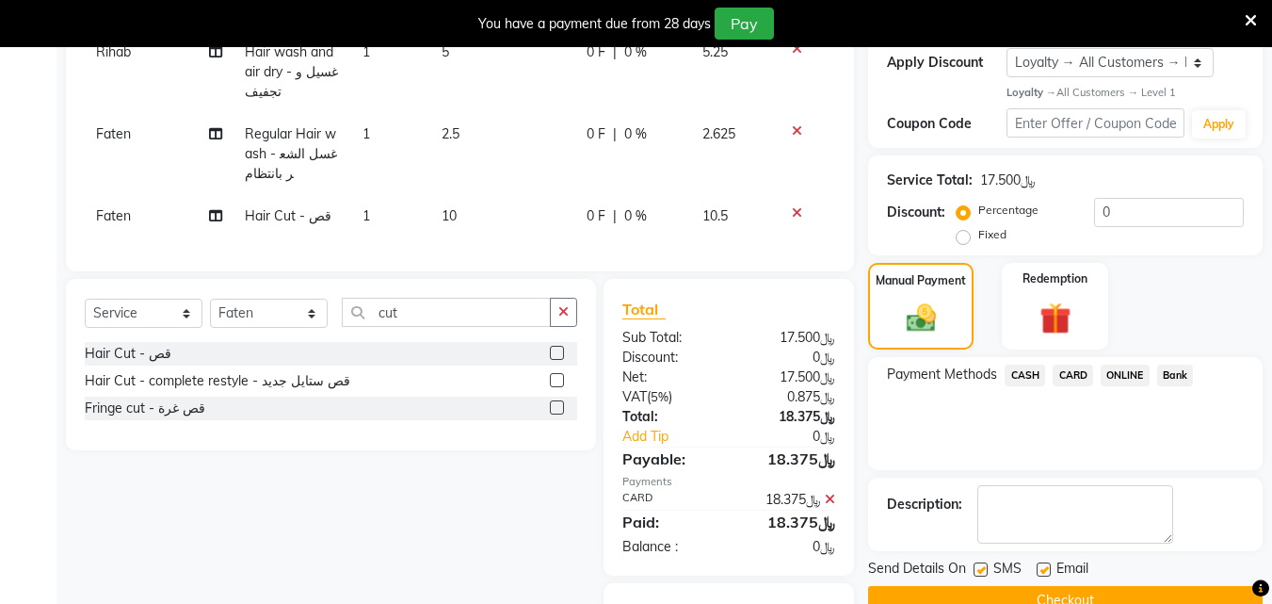
scroll to position [485, 0]
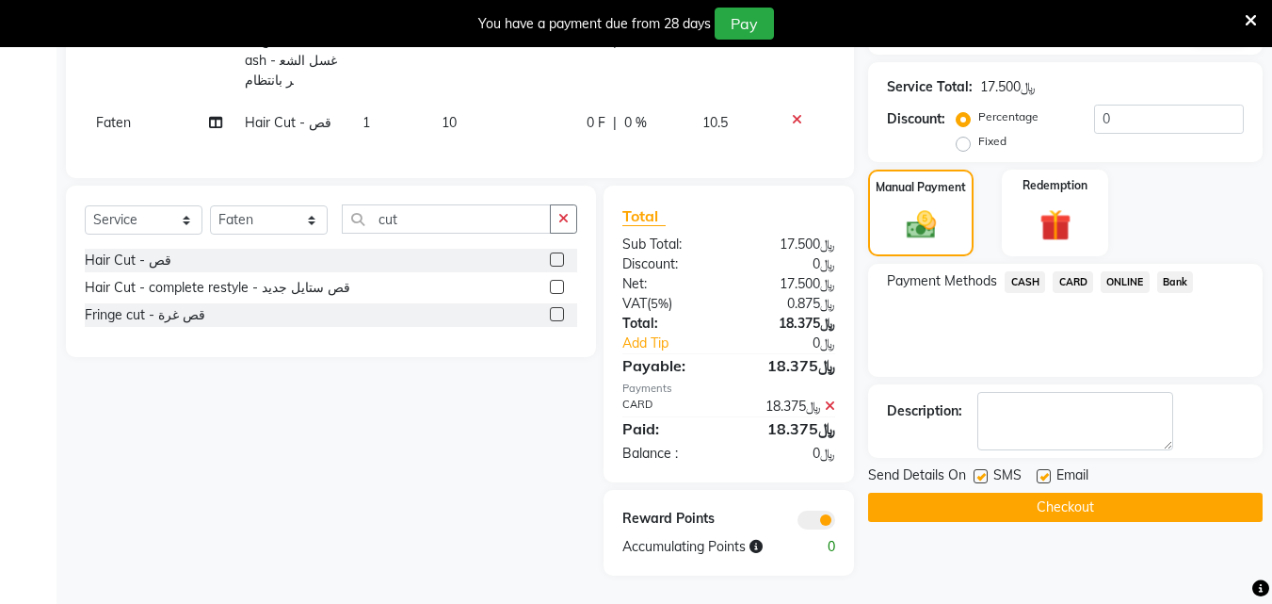
click at [1055, 493] on button "Checkout" at bounding box center [1065, 507] width 395 height 29
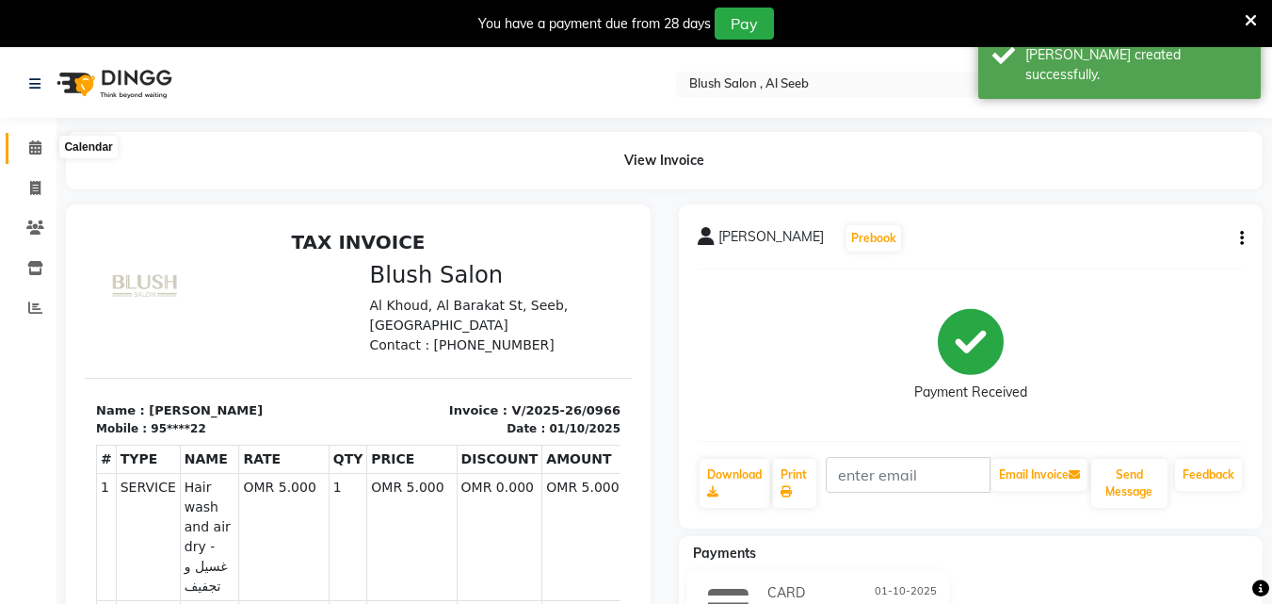
drag, startPoint x: 36, startPoint y: 148, endPoint x: 45, endPoint y: 156, distance: 12.7
click at [37, 149] on icon at bounding box center [35, 147] width 12 height 14
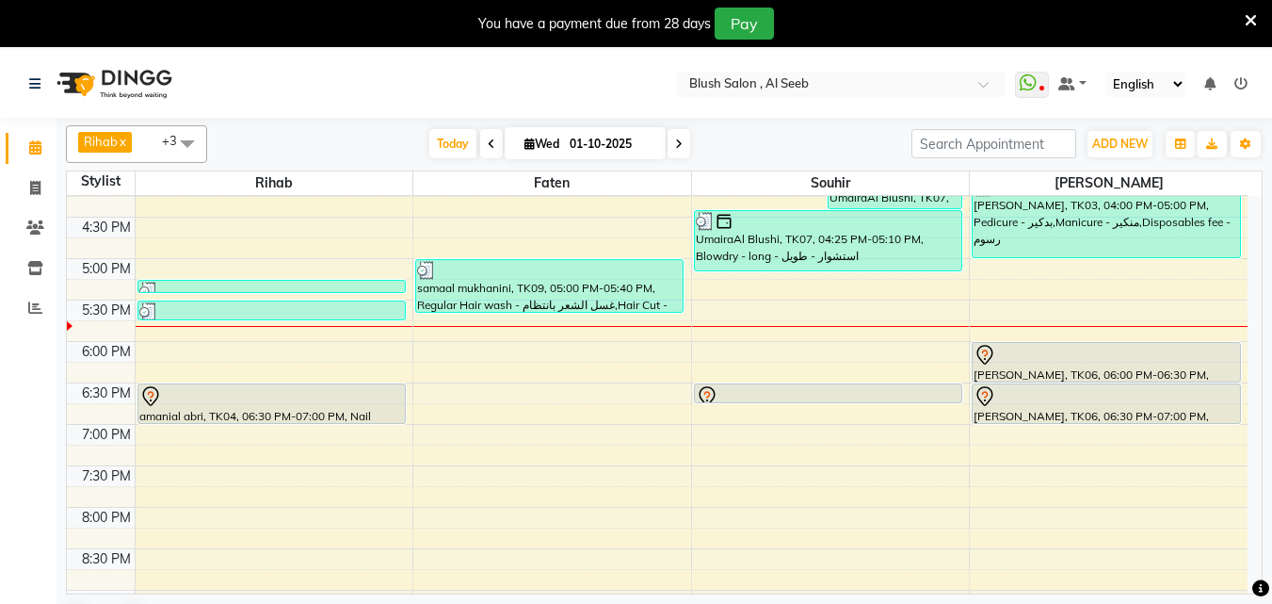
scroll to position [1252, 0]
